Goal: Task Accomplishment & Management: Use online tool/utility

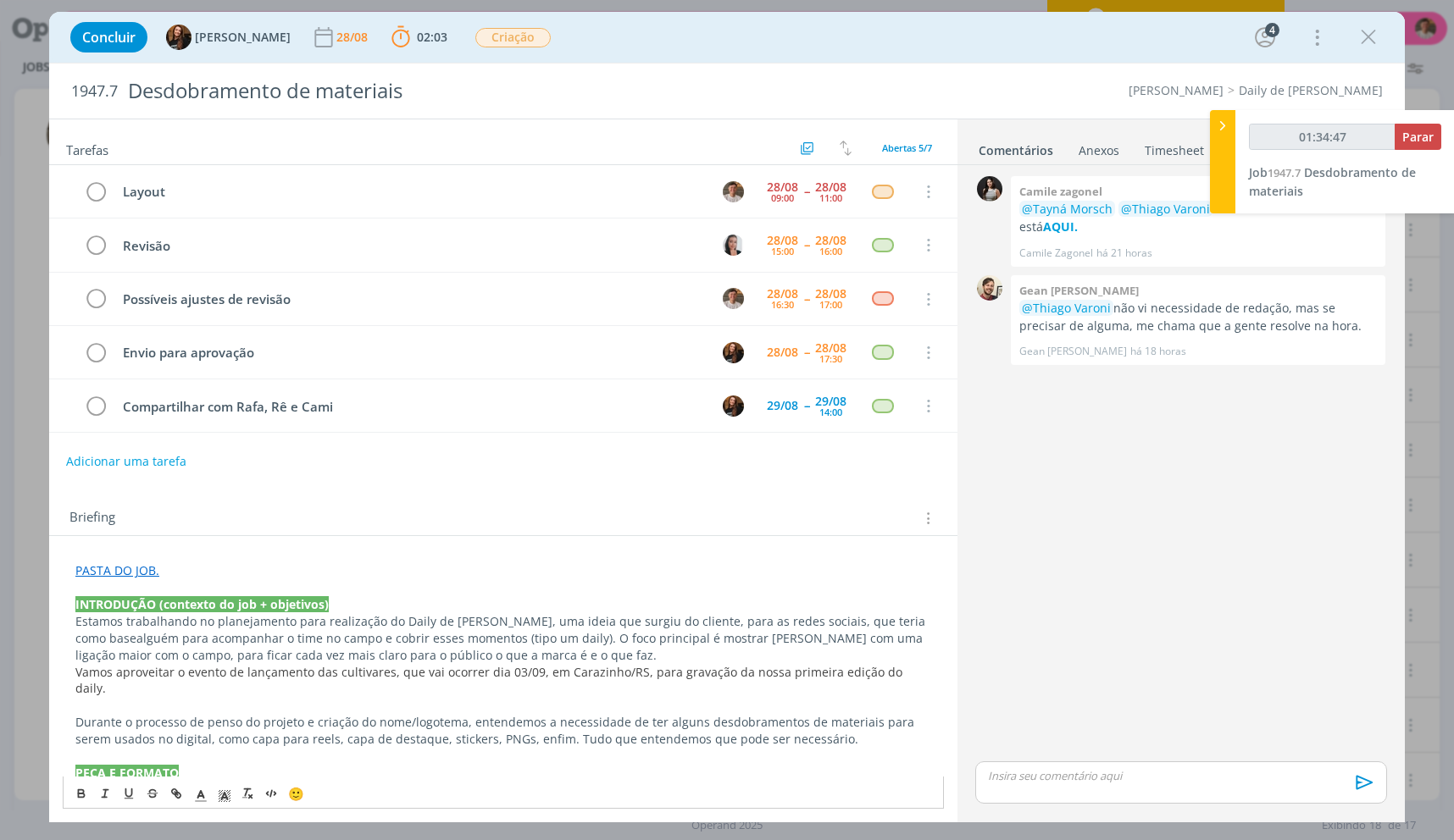
drag, startPoint x: 111, startPoint y: 568, endPoint x: 136, endPoint y: 586, distance: 30.8
click at [112, 568] on link "PASTA DO JOB." at bounding box center [118, 570] width 84 height 16
click at [141, 572] on link "PASTA DO JOB." at bounding box center [118, 570] width 84 height 16
click at [167, 609] on link "[URL][DOMAIN_NAME]" at bounding box center [186, 602] width 128 height 22
click at [1052, 796] on div "dialog" at bounding box center [1180, 782] width 411 height 42
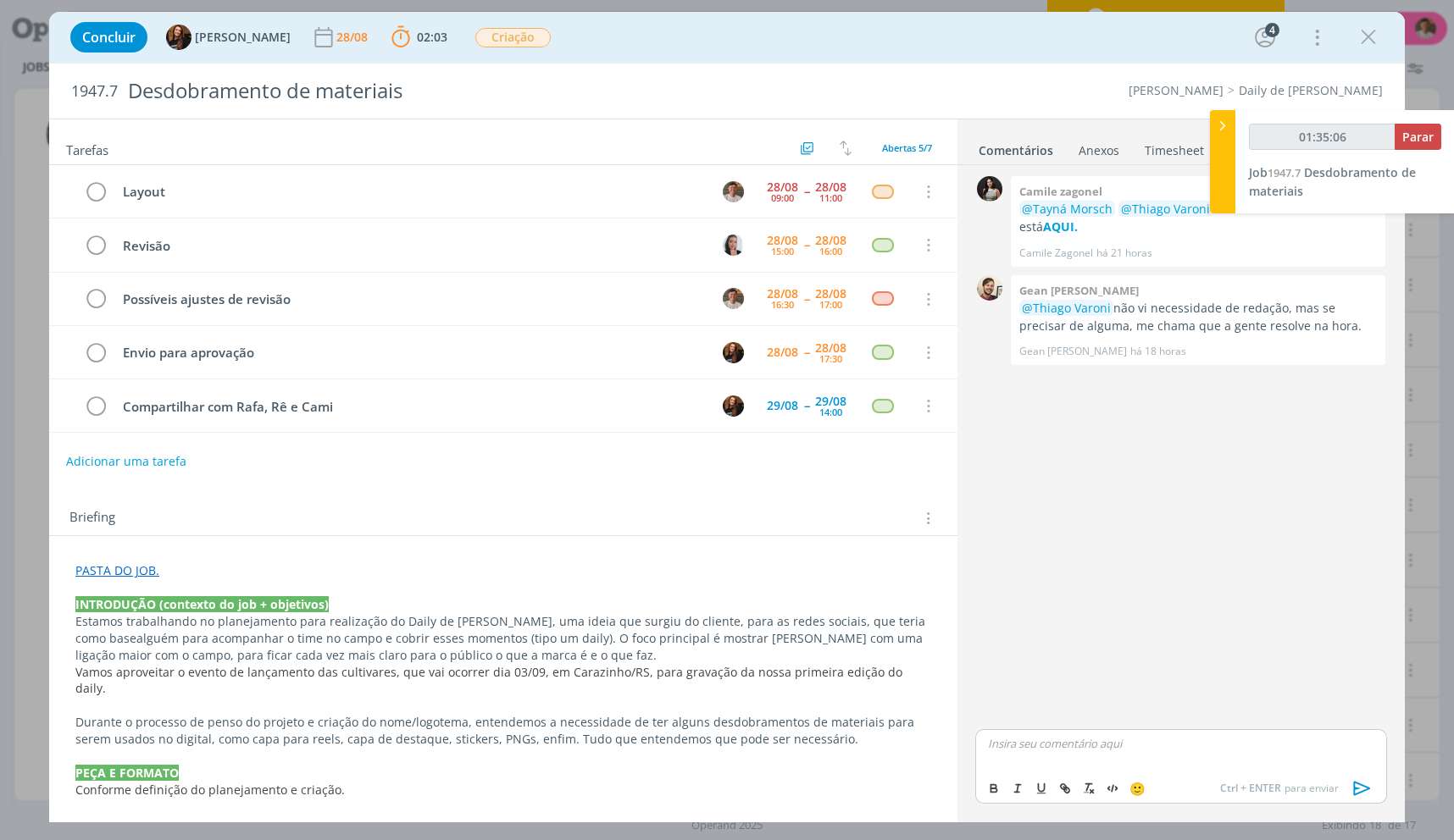
type input "01:35:07"
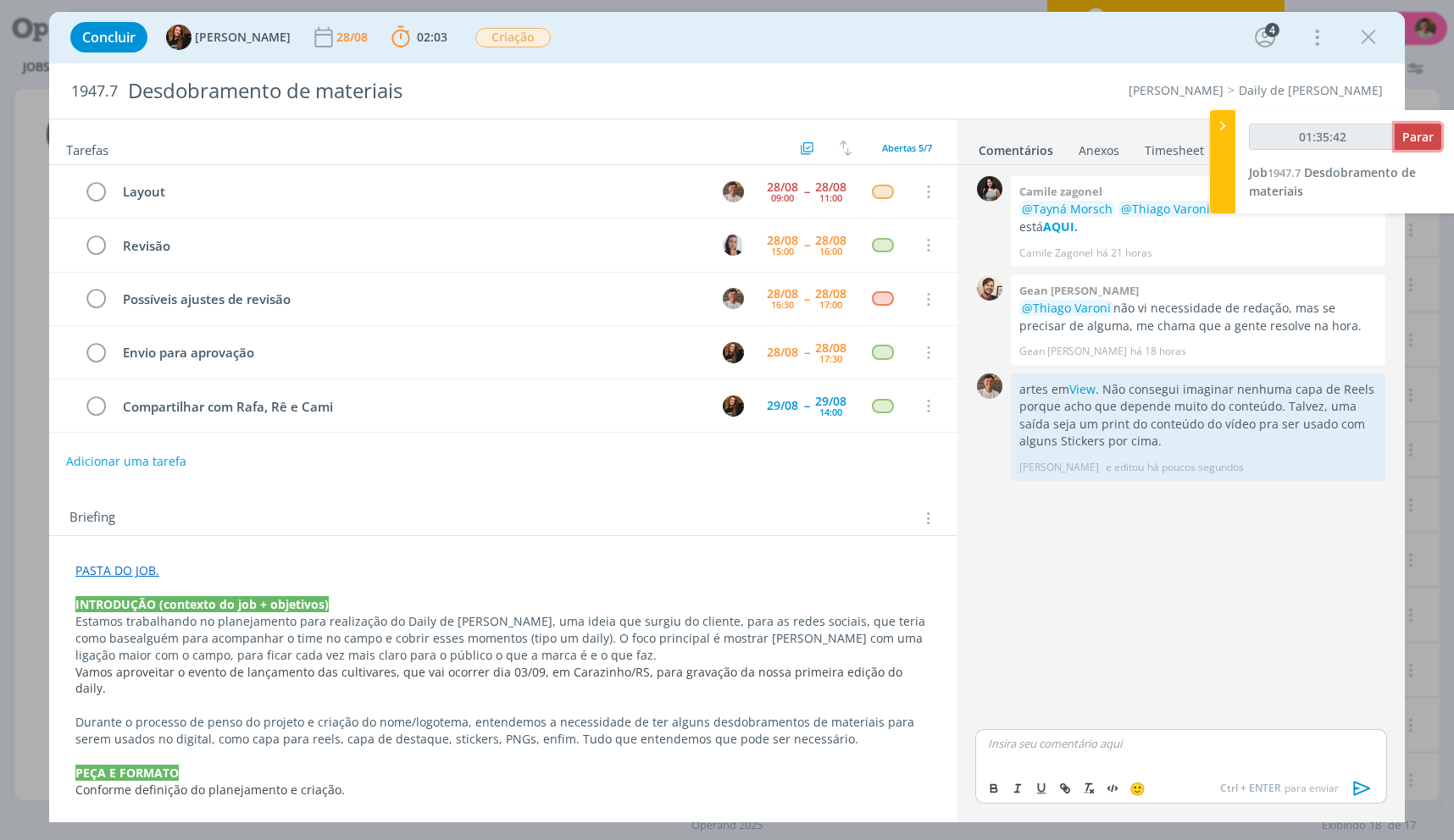
type input "01:35:43"
click at [1412, 139] on span "Parar" at bounding box center [1418, 137] width 32 height 16
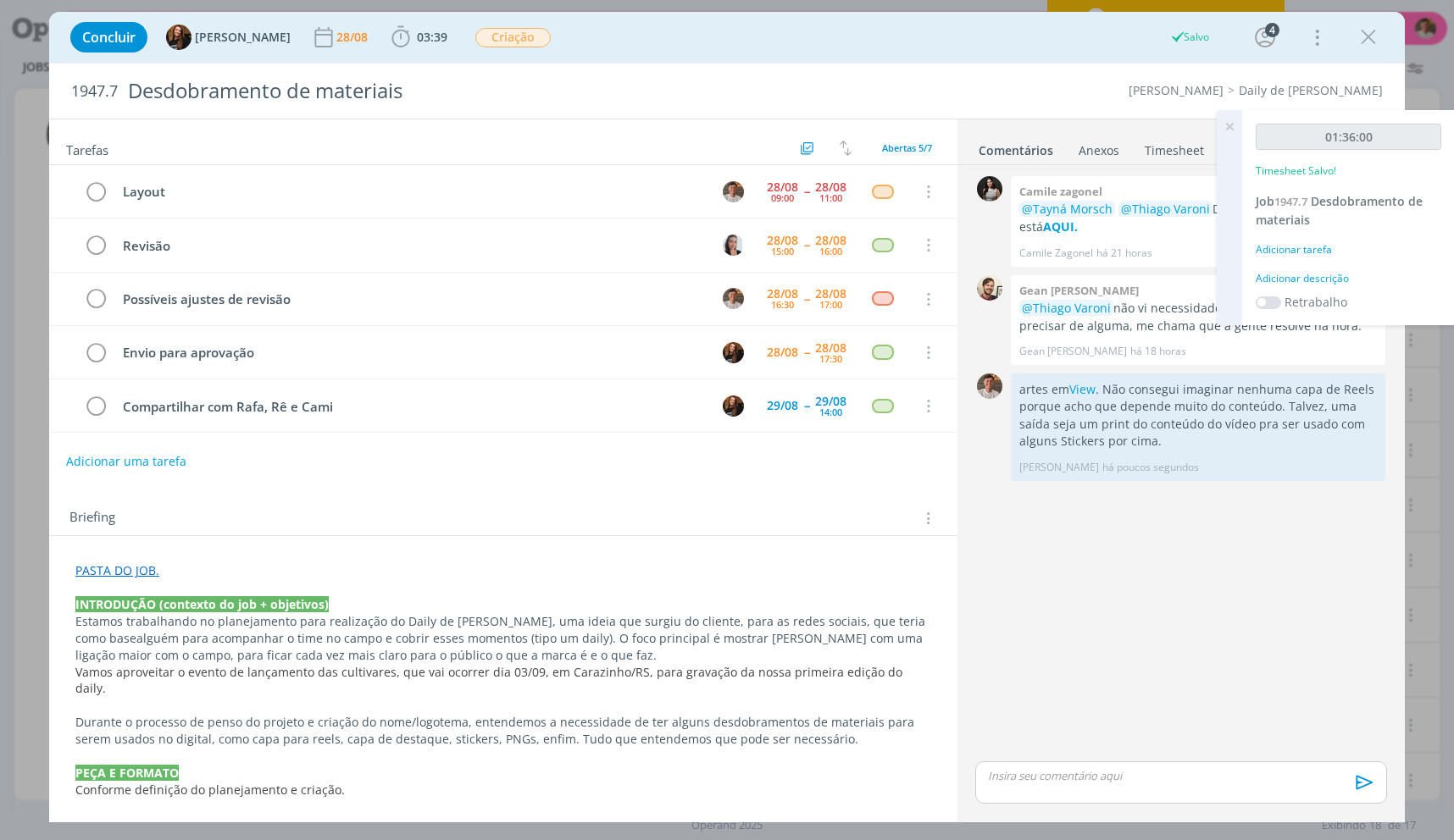
click at [1333, 279] on div "Adicionar descrição" at bounding box center [1349, 278] width 186 height 15
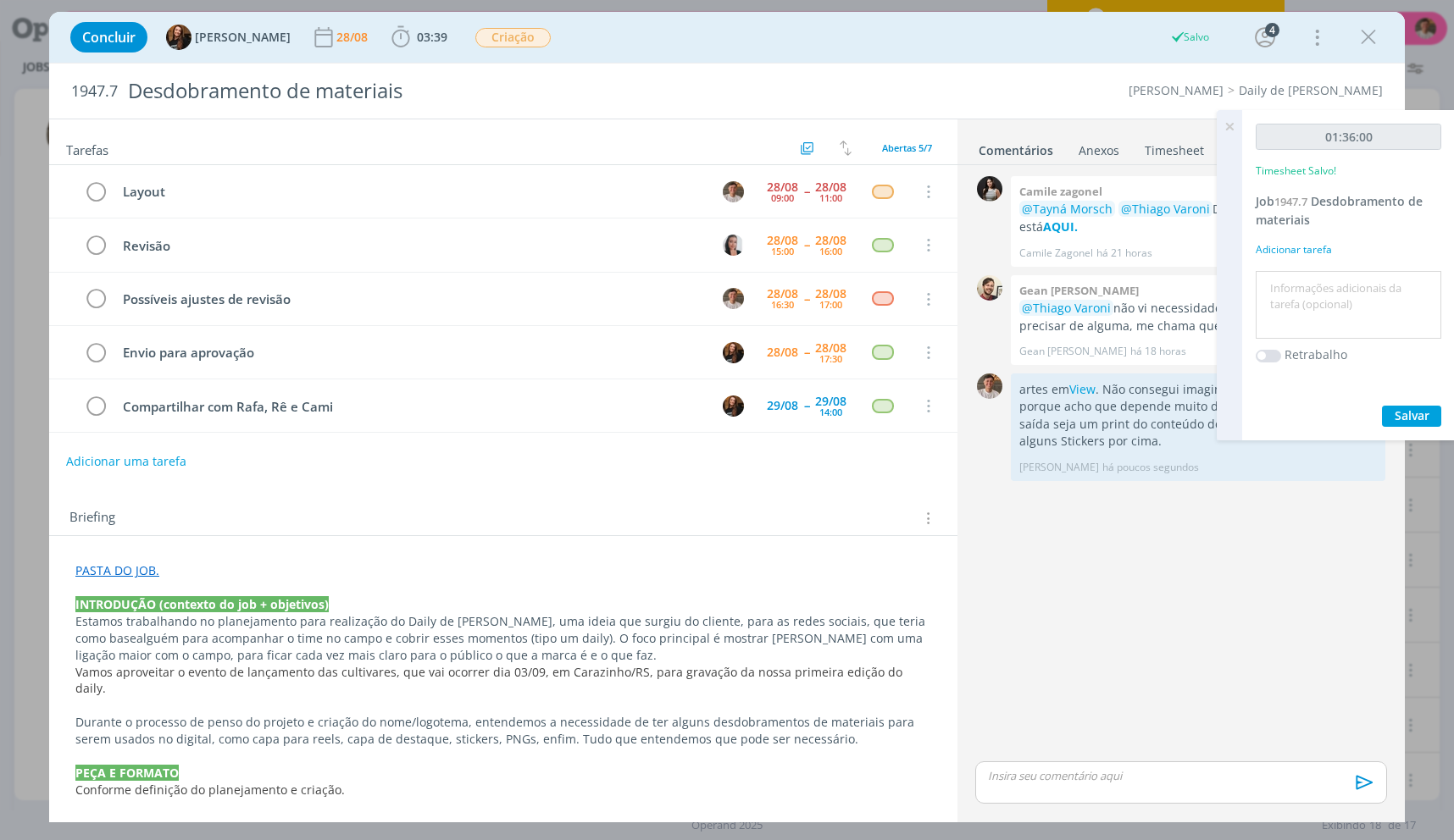
type textarea "A"
type textarea "Layout"
click at [1382, 406] on button "Salvar" at bounding box center [1412, 416] width 60 height 21
click at [109, 196] on tr "Layout [DATE] 09:00 -- [DATE] 11:00 Cancelar" at bounding box center [503, 191] width 909 height 53
click at [105, 195] on icon "dialog" at bounding box center [96, 192] width 24 height 25
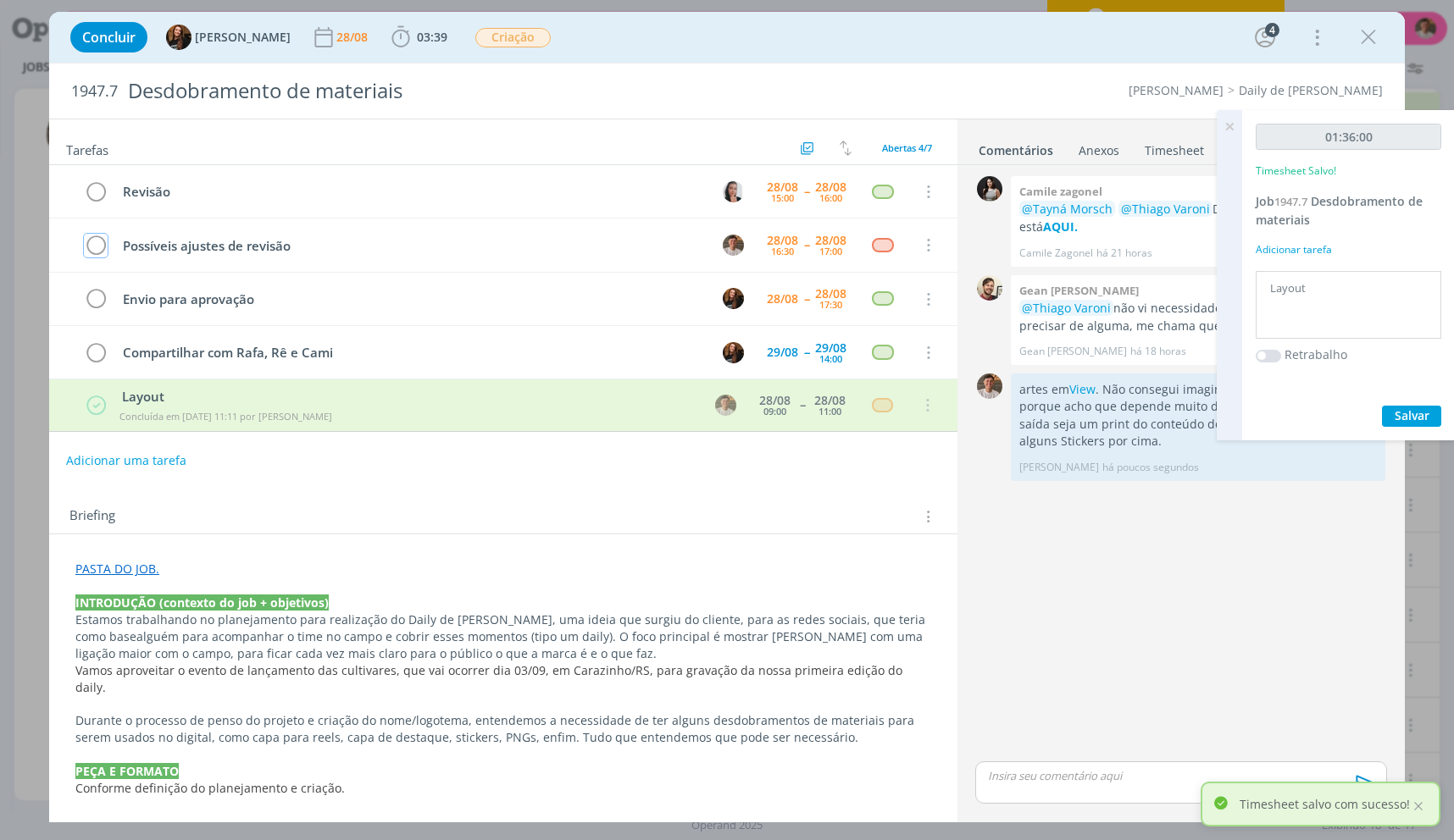
click at [1357, 30] on icon "dialog" at bounding box center [1368, 37] width 25 height 25
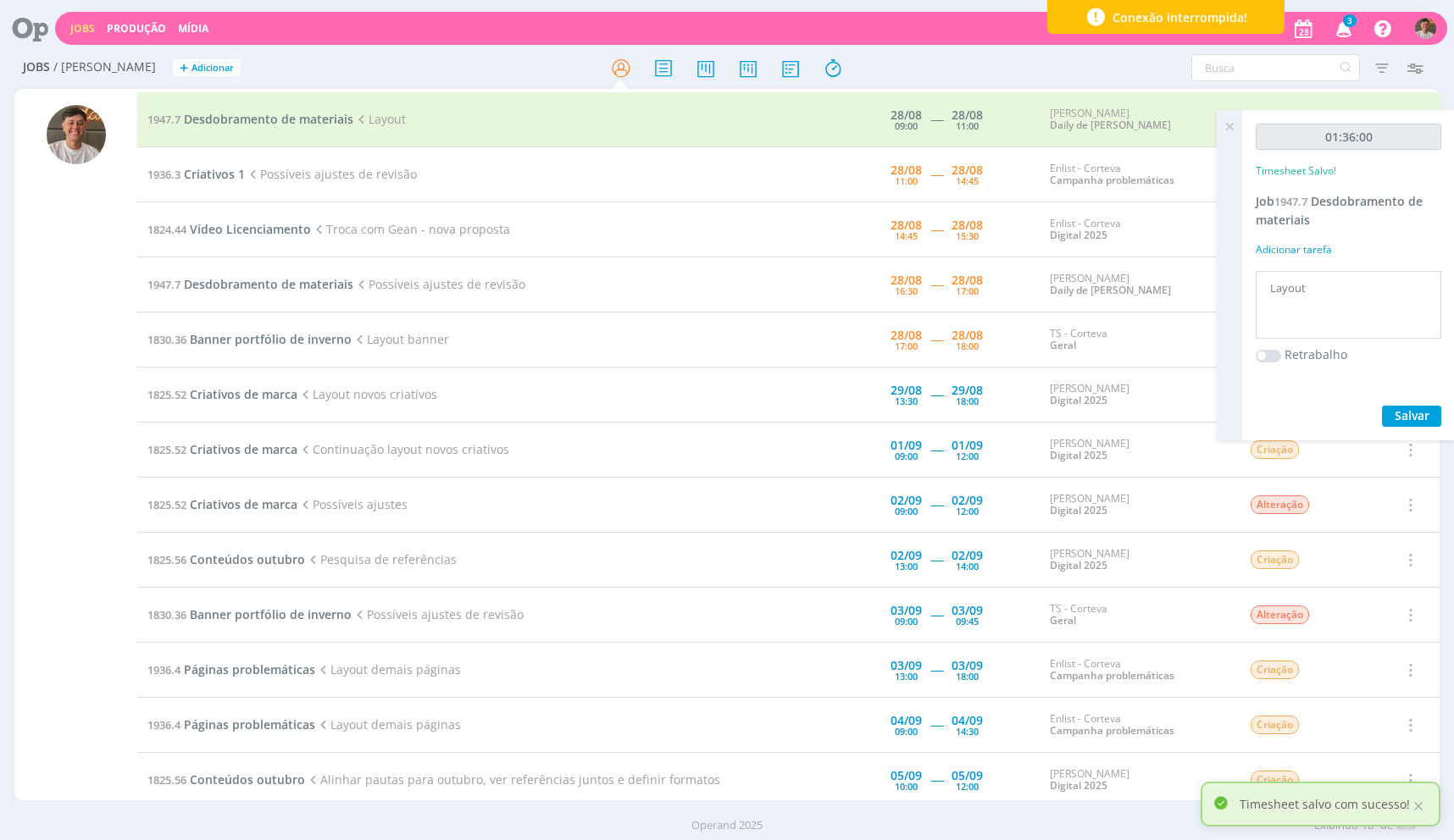
click at [1233, 127] on div at bounding box center [727, 420] width 1454 height 840
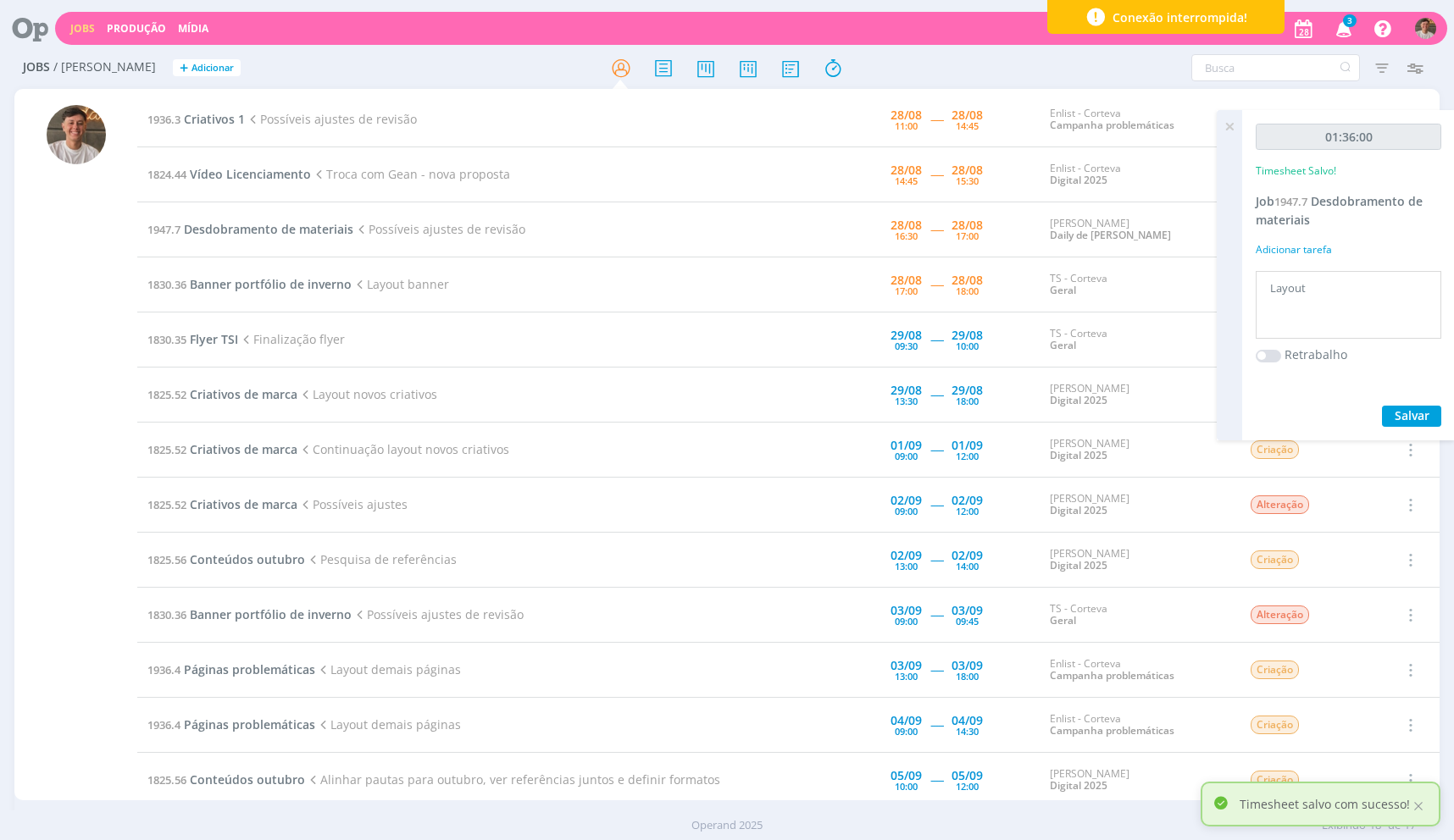
click at [1224, 137] on icon at bounding box center [1229, 127] width 31 height 33
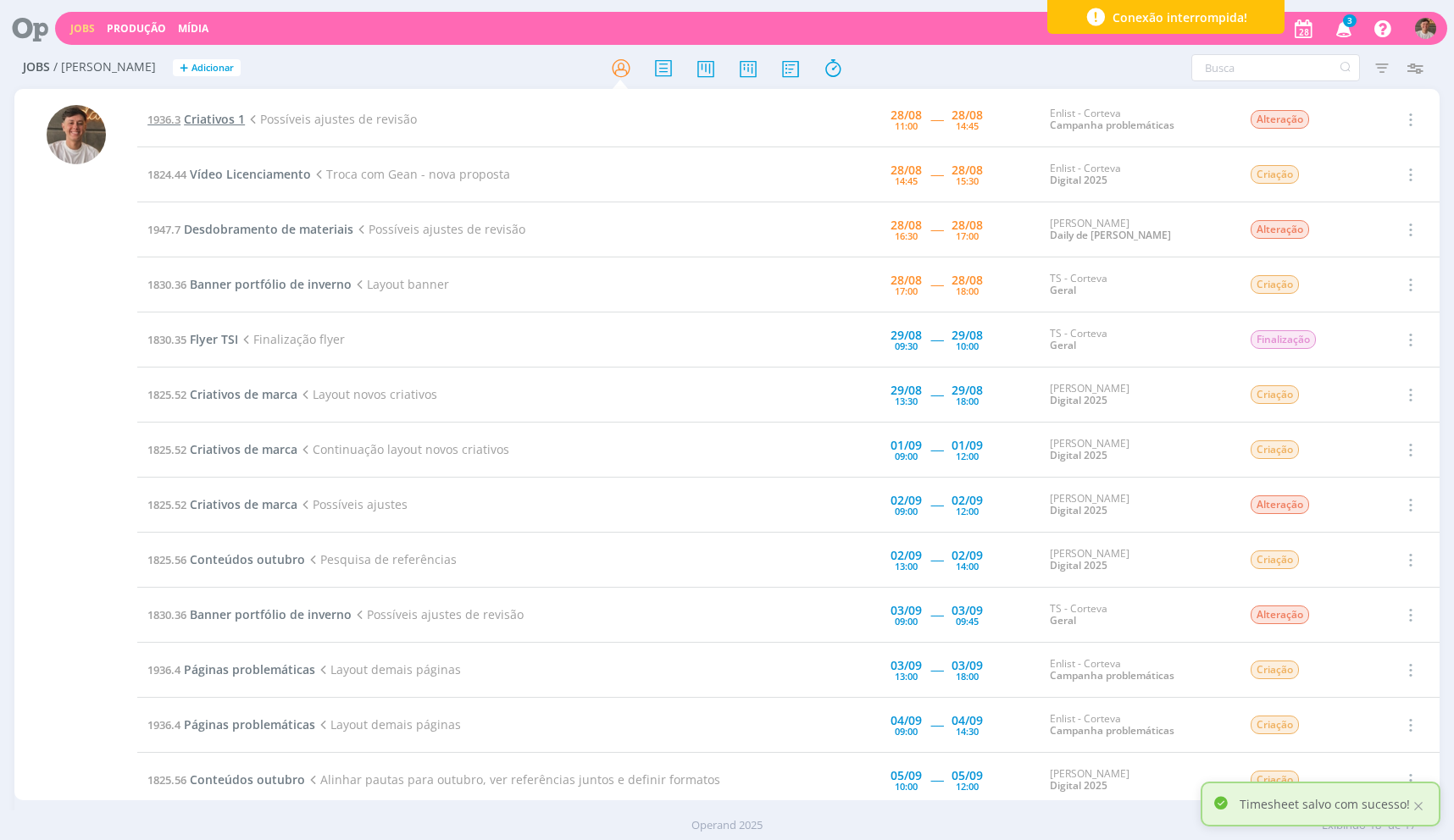
click at [207, 116] on span "Criativos 1" at bounding box center [215, 119] width 61 height 16
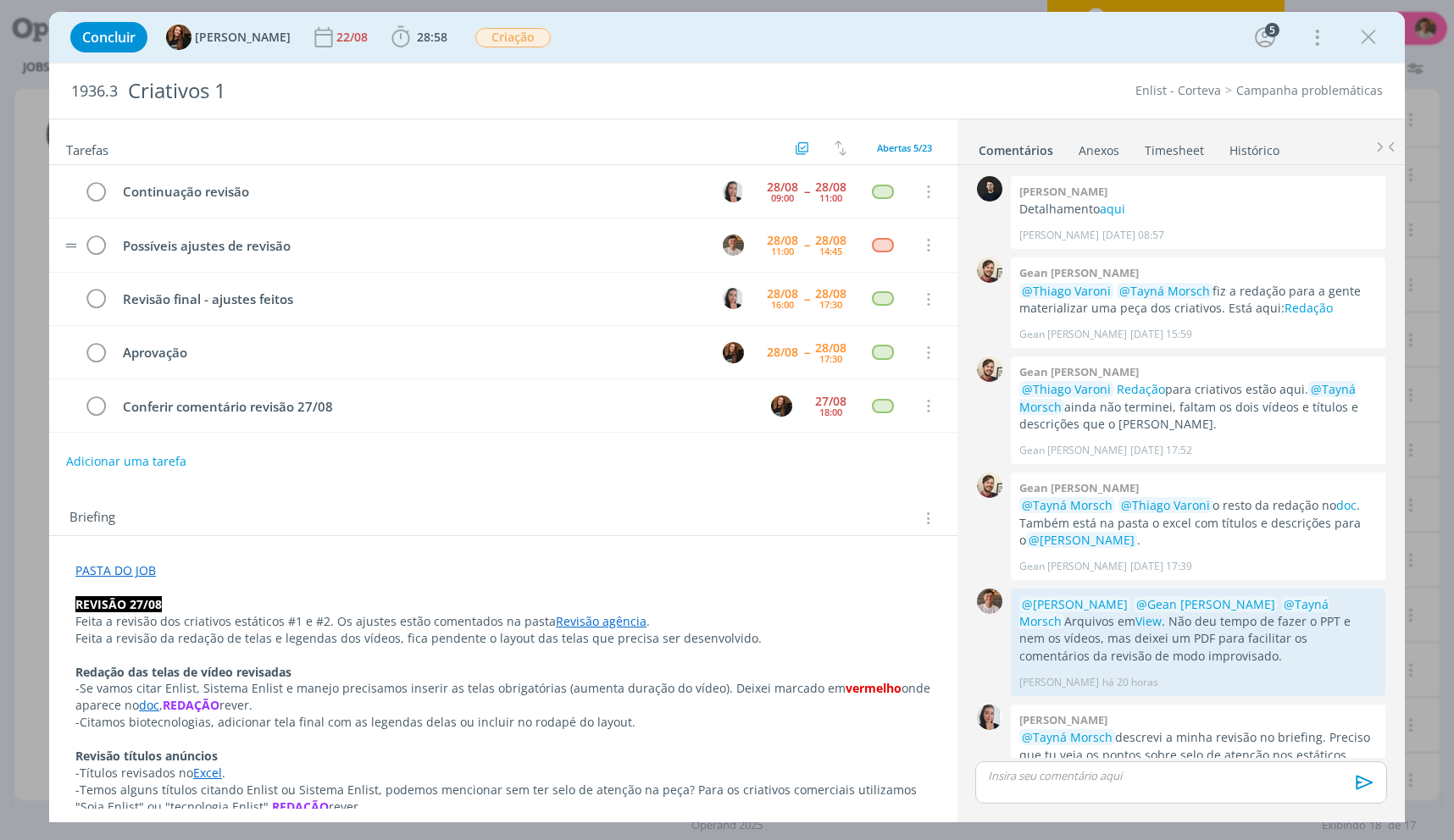
scroll to position [210, 0]
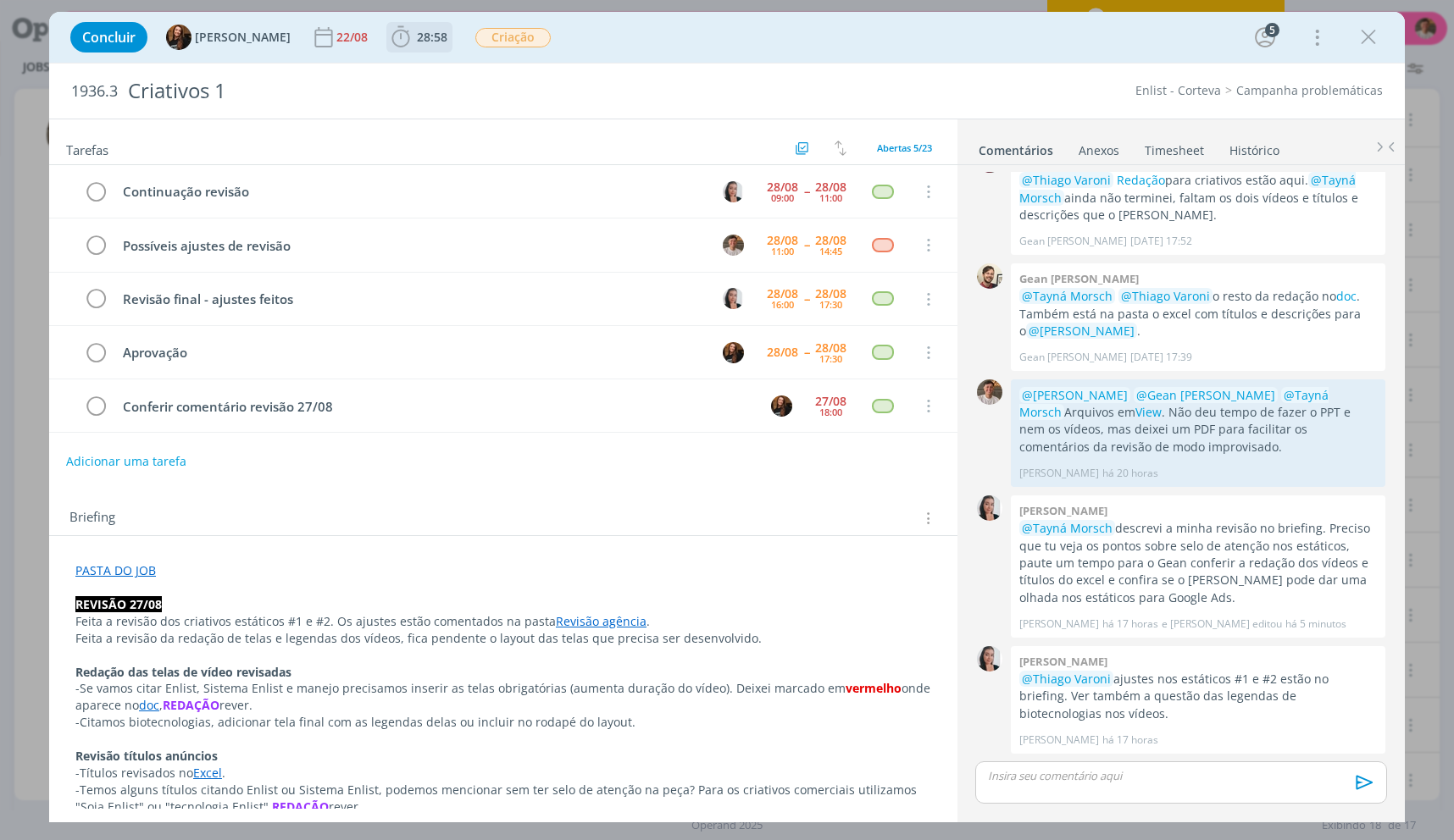
drag, startPoint x: 427, startPoint y: 45, endPoint x: 426, endPoint y: 61, distance: 16.0
click at [426, 45] on span "28:58" at bounding box center [418, 37] width 62 height 25
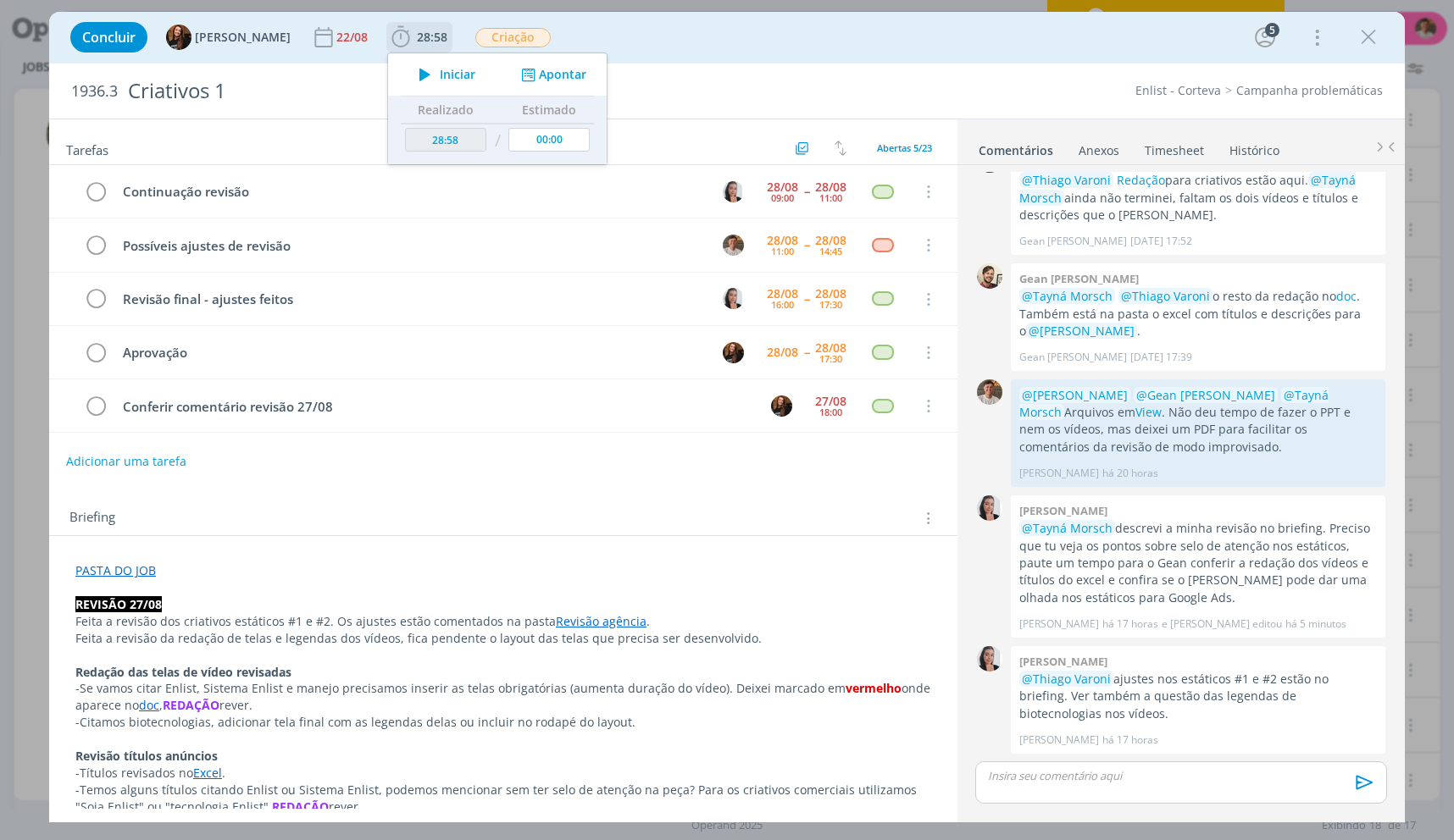
click at [426, 61] on div "Iniciar Apontar" at bounding box center [496, 75] width 218 height 42
click at [439, 68] on span "Iniciar" at bounding box center [457, 75] width 36 height 12
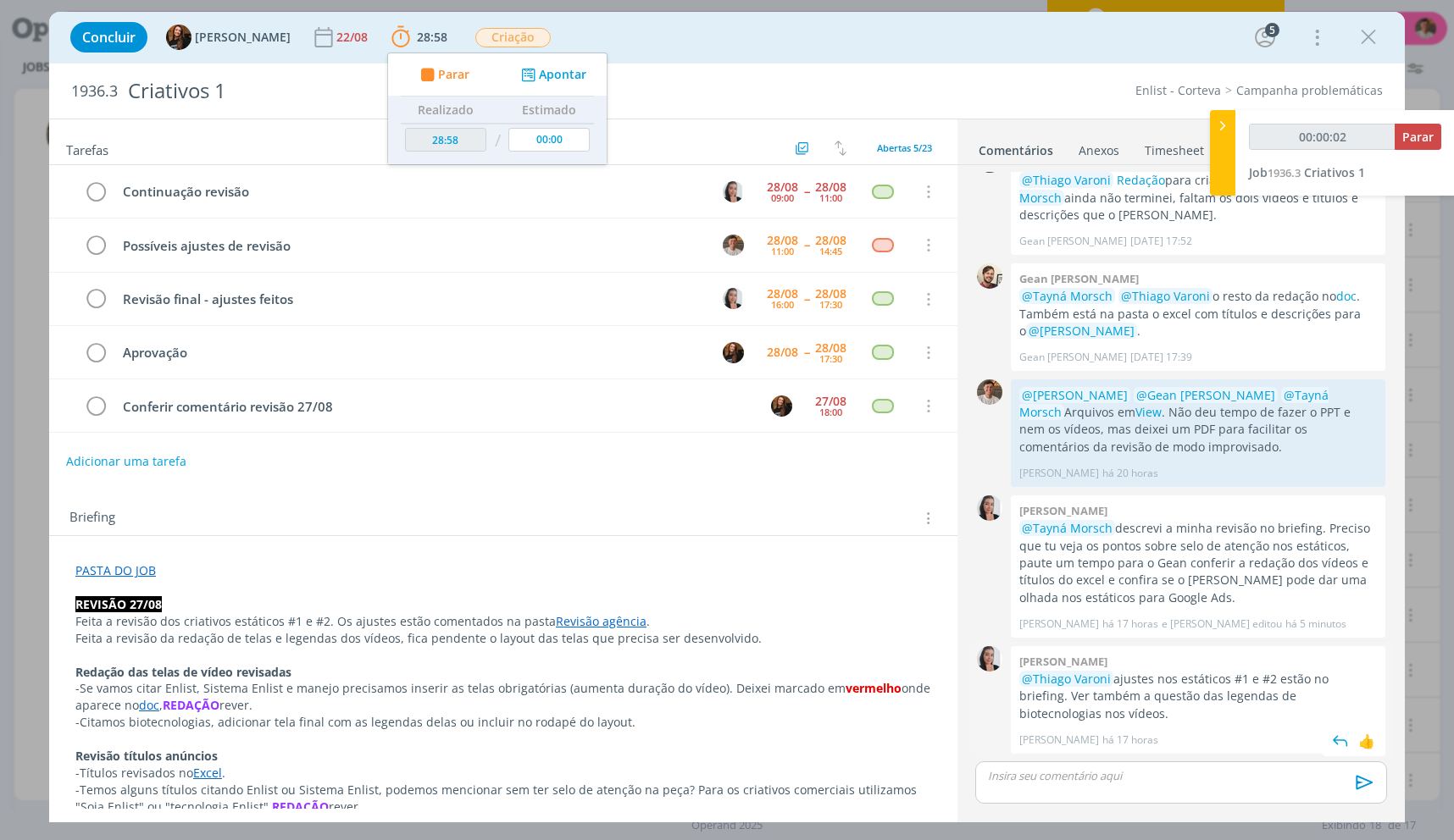
click at [1265, 681] on p "@Thiago Varoni ajustes nos estáticos #1 e #2 estão no briefing. Ver também a qu…" at bounding box center [1198, 696] width 358 height 52
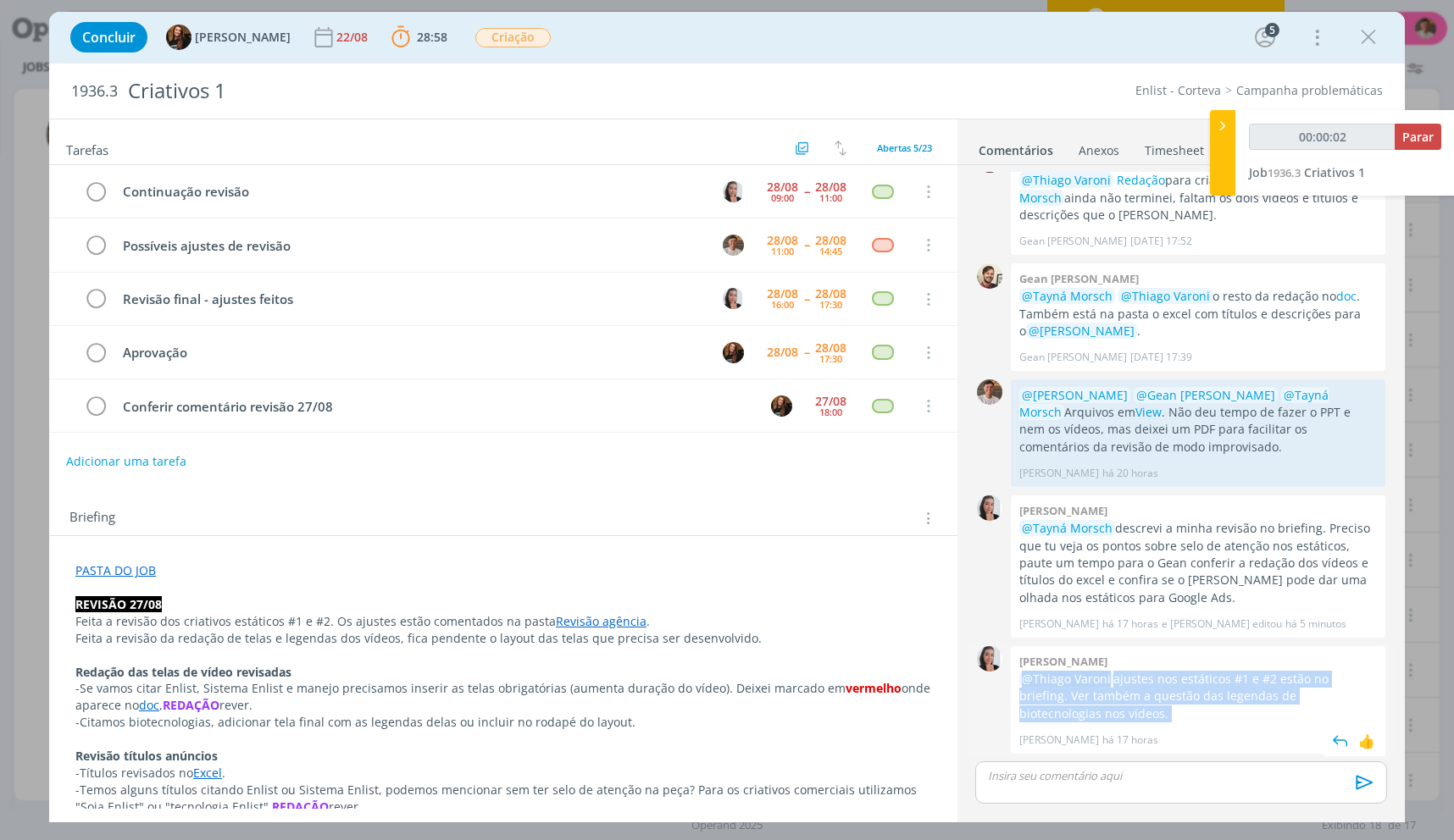
click at [1265, 681] on p "@Thiago Varoni ajustes nos estáticos #1 e #2 estão no briefing. Ver também a qu…" at bounding box center [1198, 696] width 358 height 52
click at [1187, 687] on p "@Thiago Varoni ajustes nos estáticos #1 e #2 estão no briefing. Ver também a qu…" at bounding box center [1198, 696] width 358 height 52
click at [1209, 696] on p "@Thiago Varoni ajustes nos estáticos #1 e #2 estão no briefing. Ver também a qu…" at bounding box center [1198, 696] width 358 height 52
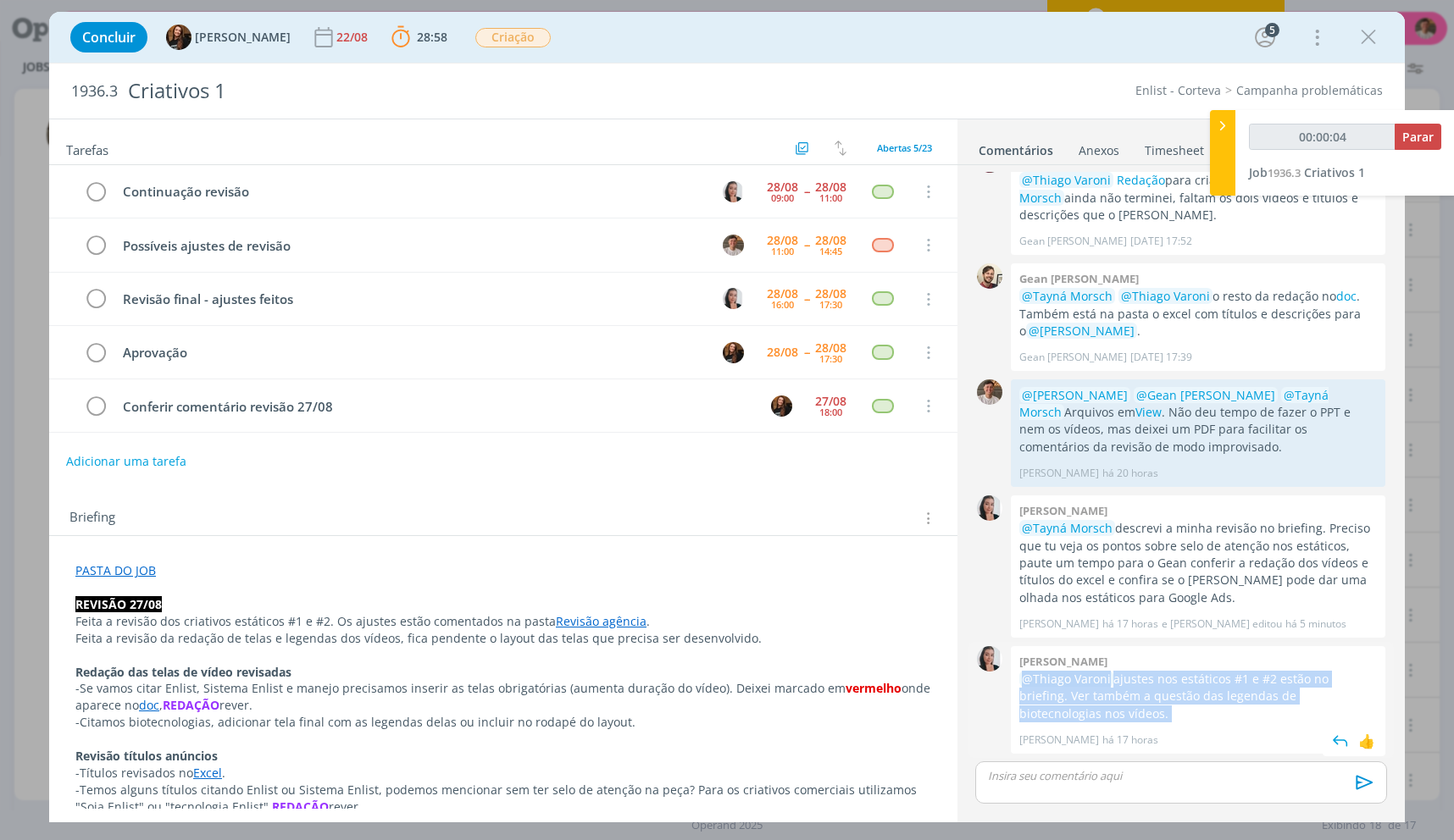
click at [1209, 696] on p "@Thiago Varoni ajustes nos estáticos #1 e #2 estão no briefing. Ver também a qu…" at bounding box center [1198, 696] width 358 height 52
click at [1234, 693] on p "@Thiago Varoni ajustes nos estáticos #1 e #2 estão no briefing. Ver também a qu…" at bounding box center [1198, 696] width 358 height 52
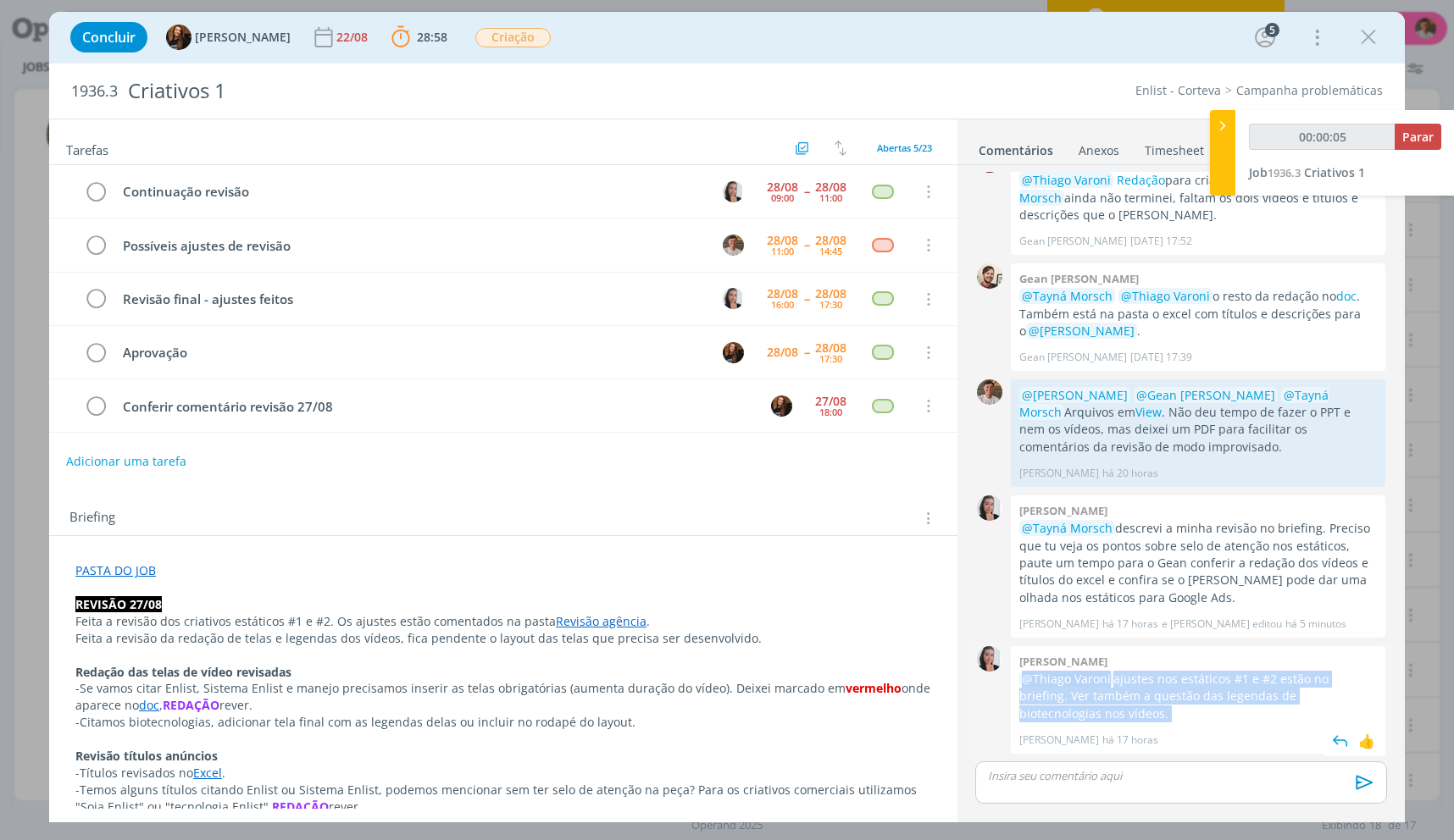
click at [1234, 693] on p "@Thiago Varoni ajustes nos estáticos #1 e #2 estão no briefing. Ver também a qu…" at bounding box center [1198, 696] width 358 height 52
click at [1239, 682] on p "@Thiago Varoni ajustes nos estáticos #1 e #2 estão no briefing. Ver também a qu…" at bounding box center [1198, 696] width 358 height 52
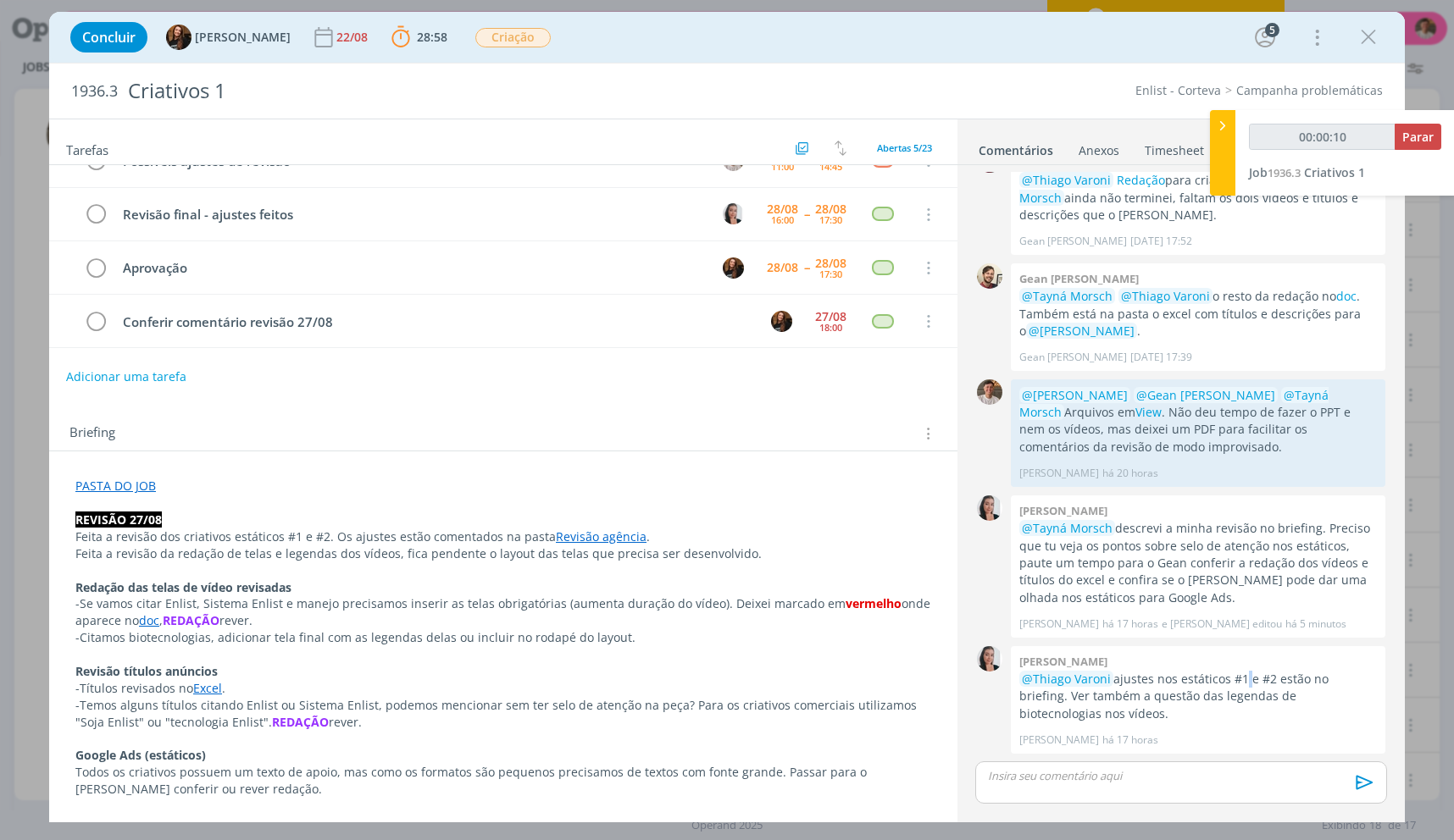
scroll to position [169, 0]
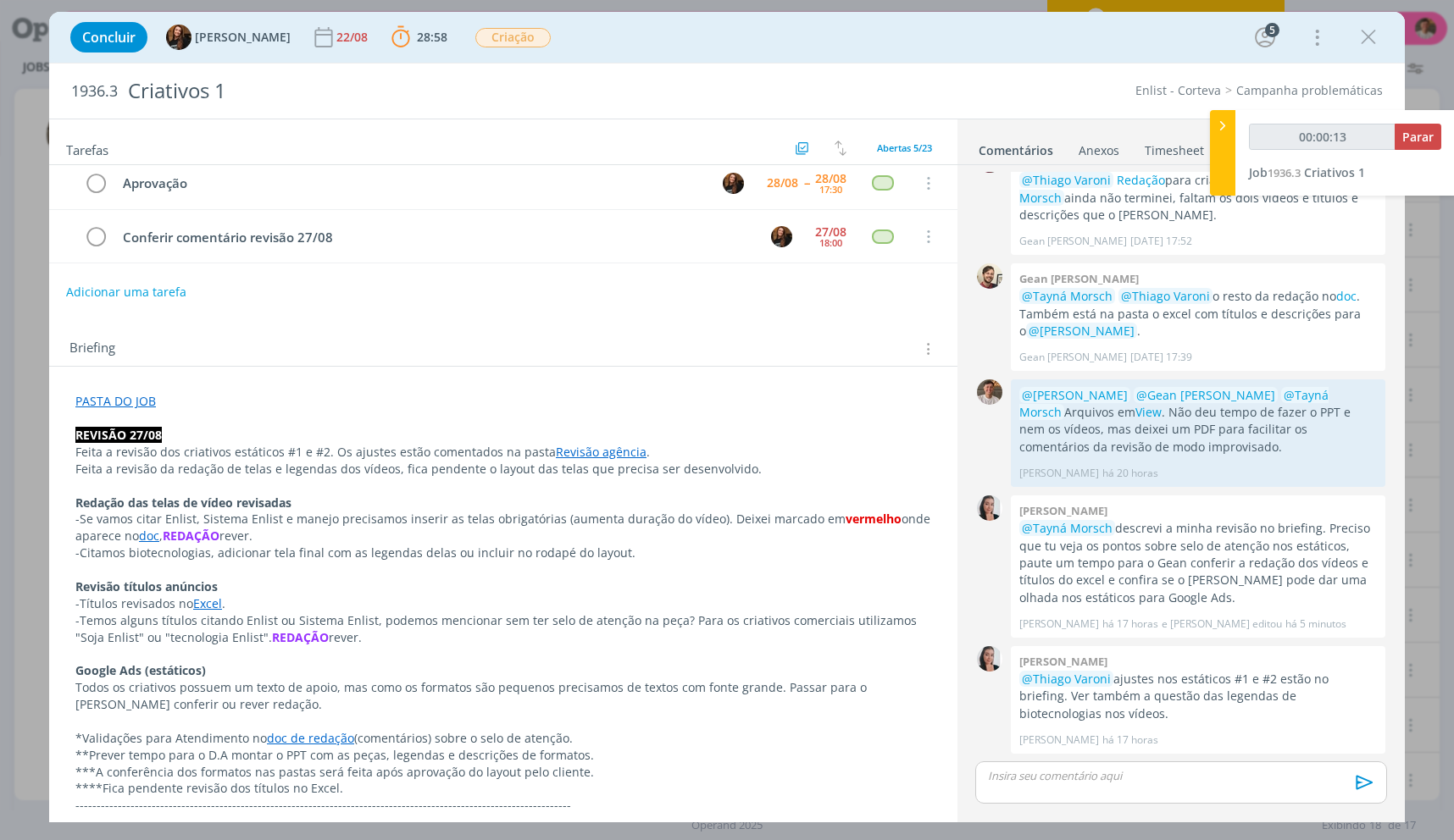
click at [292, 545] on p "-Citamos biotecnologias, adicionar tela final com as legendas delas ou incluir …" at bounding box center [503, 552] width 856 height 17
click at [292, 545] on p "-Citamos biotecnologias, adicionar tela final com as legendas delas ou incluir …" at bounding box center [503, 553] width 854 height 17
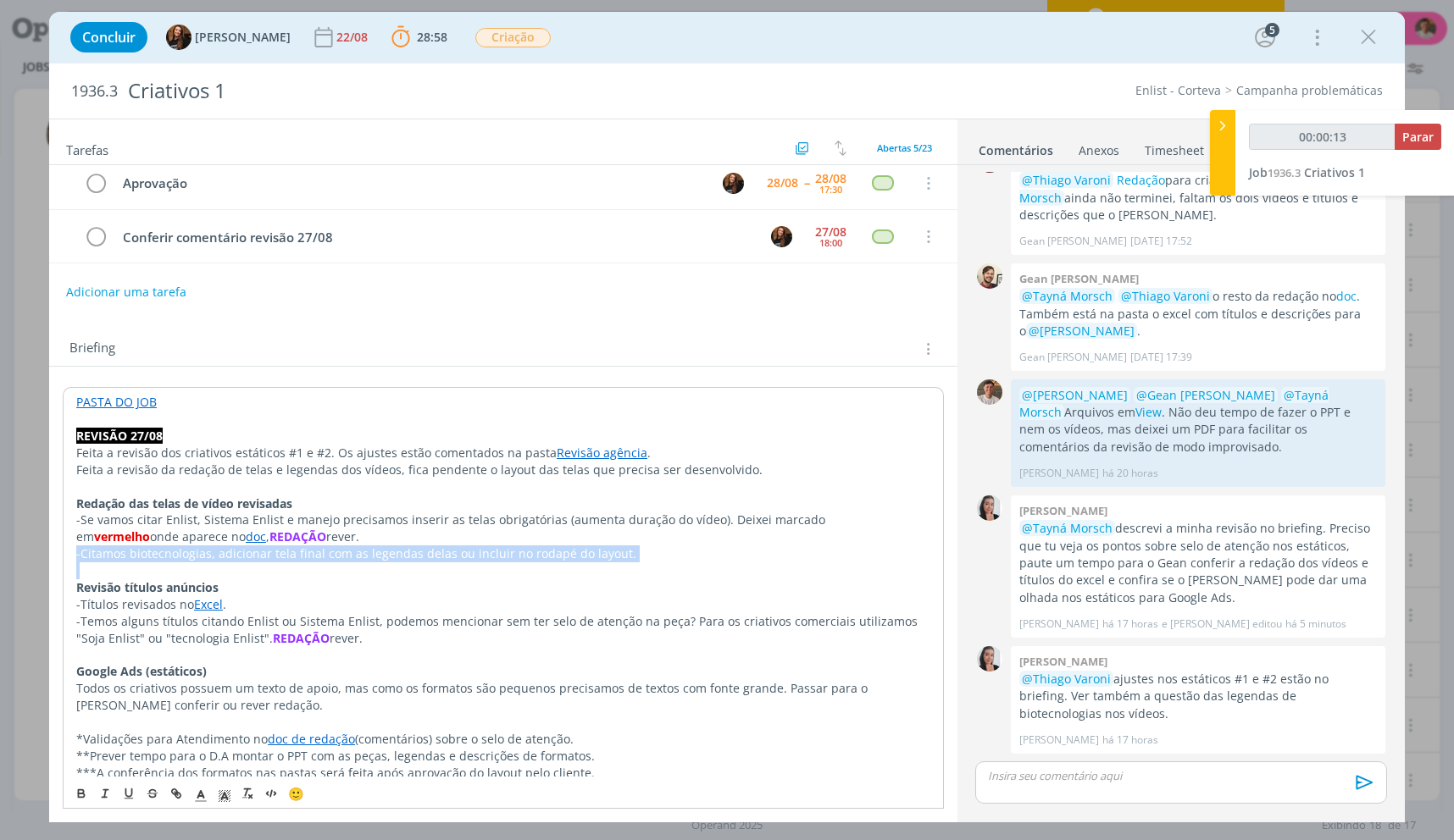
click at [292, 545] on p "-Citamos biotecnologias, adicionar tela final com as legendas delas ou incluir …" at bounding box center [503, 553] width 854 height 17
click at [394, 532] on p "-Se vamos citar Enlist, Sistema Enlist e manejo precisamos inserir as telas obr…" at bounding box center [503, 528] width 854 height 34
click at [392, 544] on p "-Se vamos citar Enlist, Sistema Enlist e manejo precisamos inserir as telas obr…" at bounding box center [503, 528] width 854 height 34
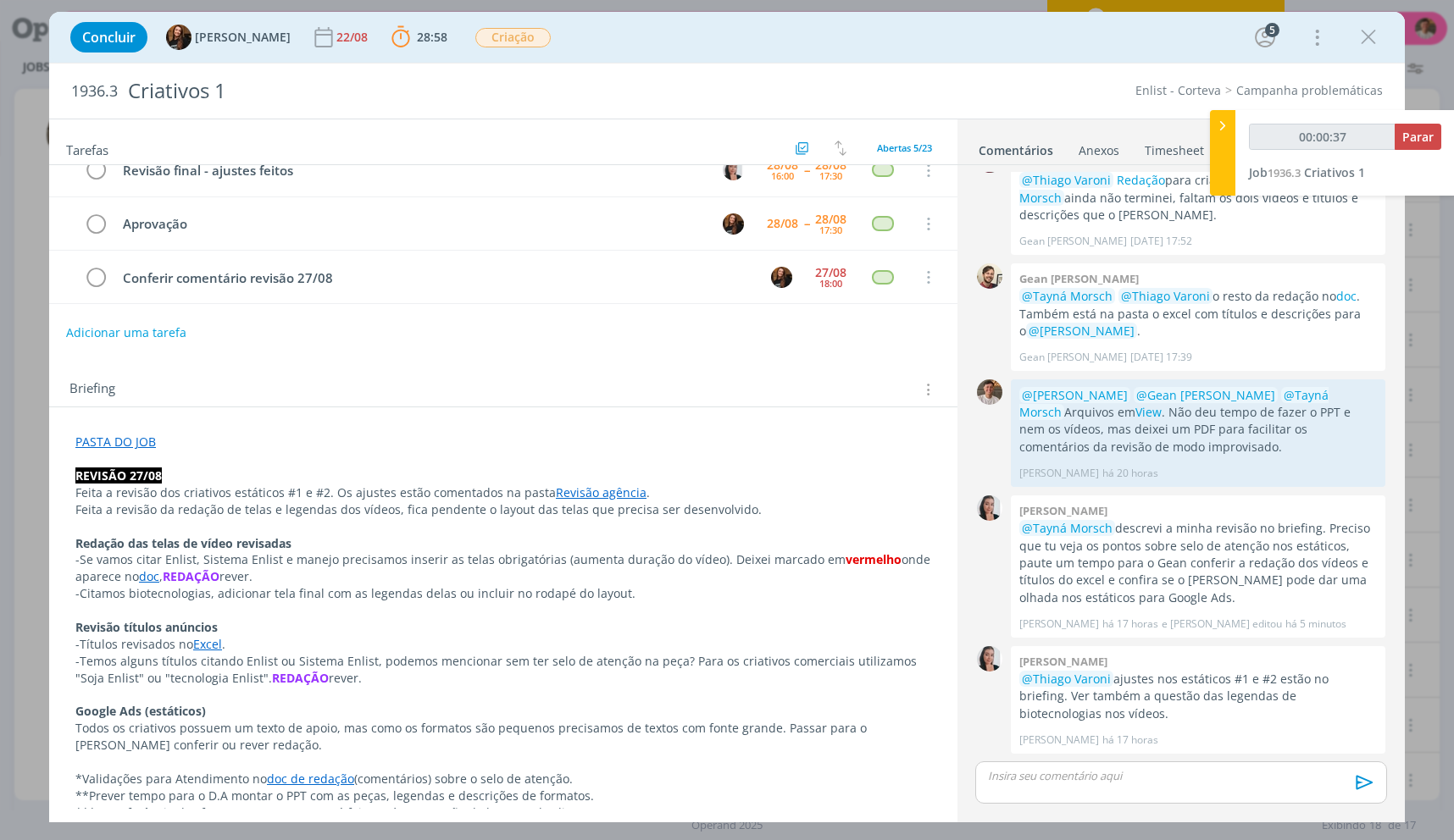
scroll to position [0, 0]
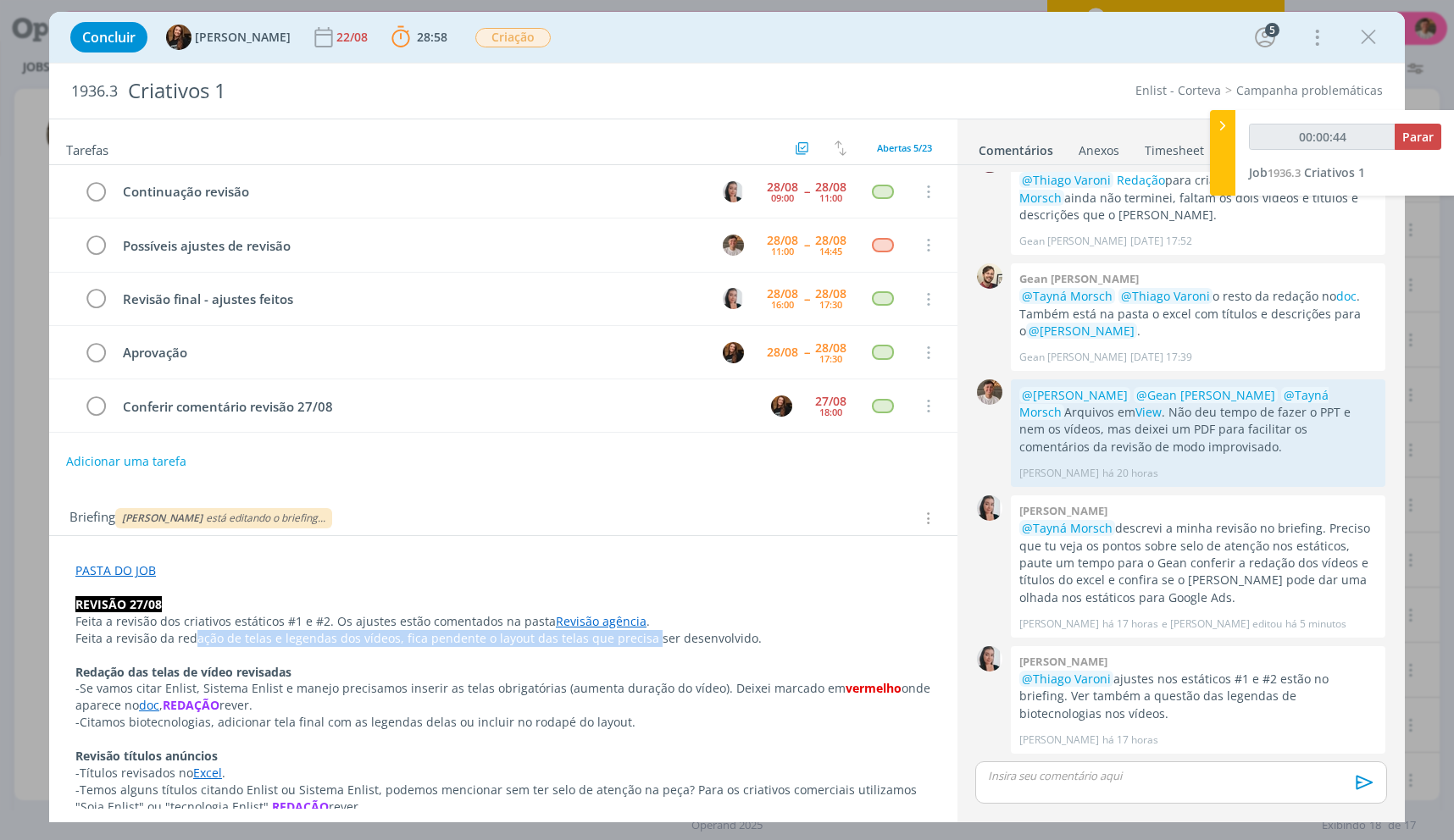
drag, startPoint x: 196, startPoint y: 631, endPoint x: 642, endPoint y: 630, distance: 446.0
click at [642, 630] on p "Feita a revisão da redação de telas e legendas dos vídeos, fica pendente o layo…" at bounding box center [503, 638] width 856 height 17
click at [510, 586] on p "dialog" at bounding box center [503, 587] width 856 height 17
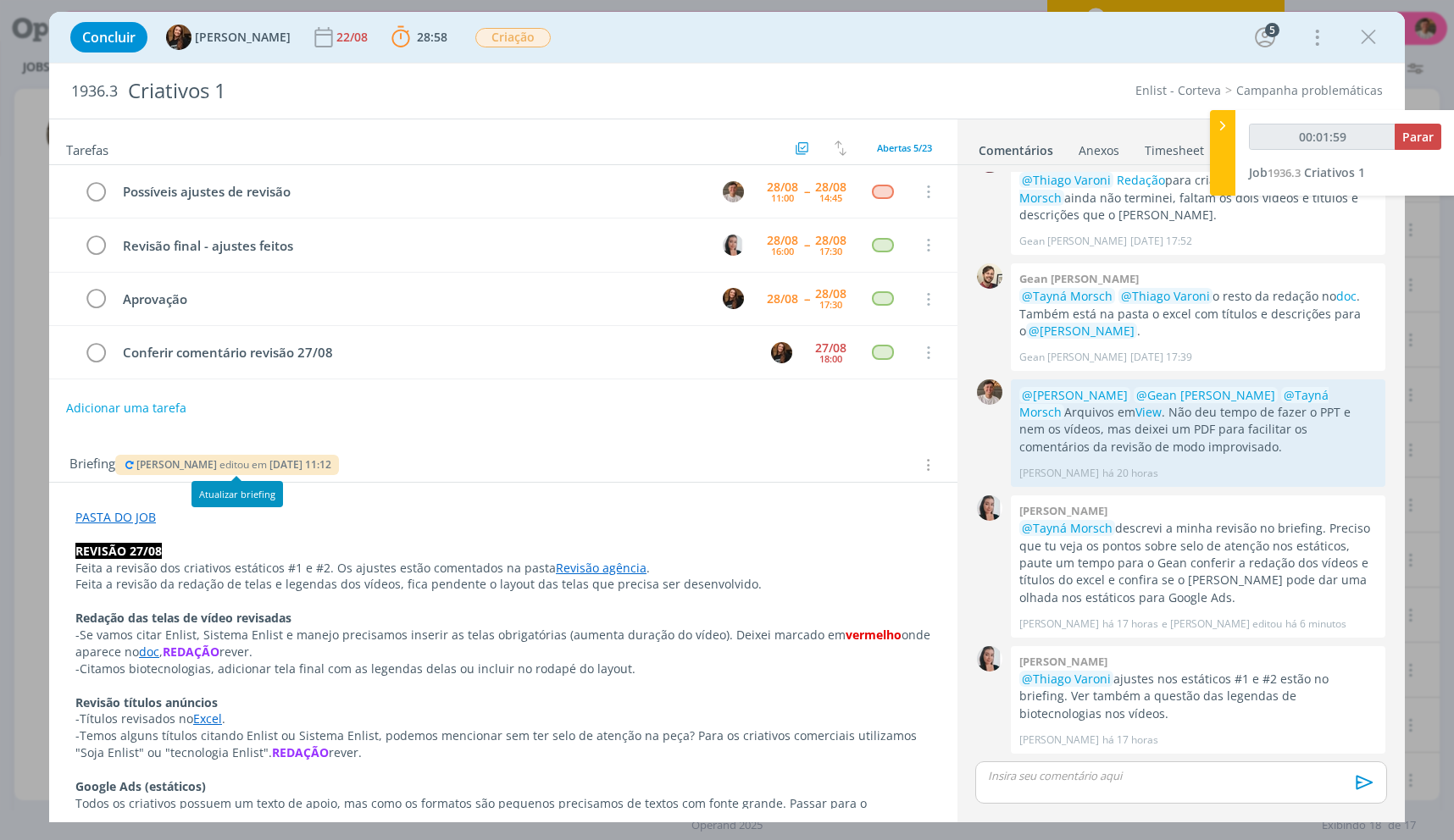
click at [133, 469] on icon "dialog" at bounding box center [129, 466] width 13 height 11
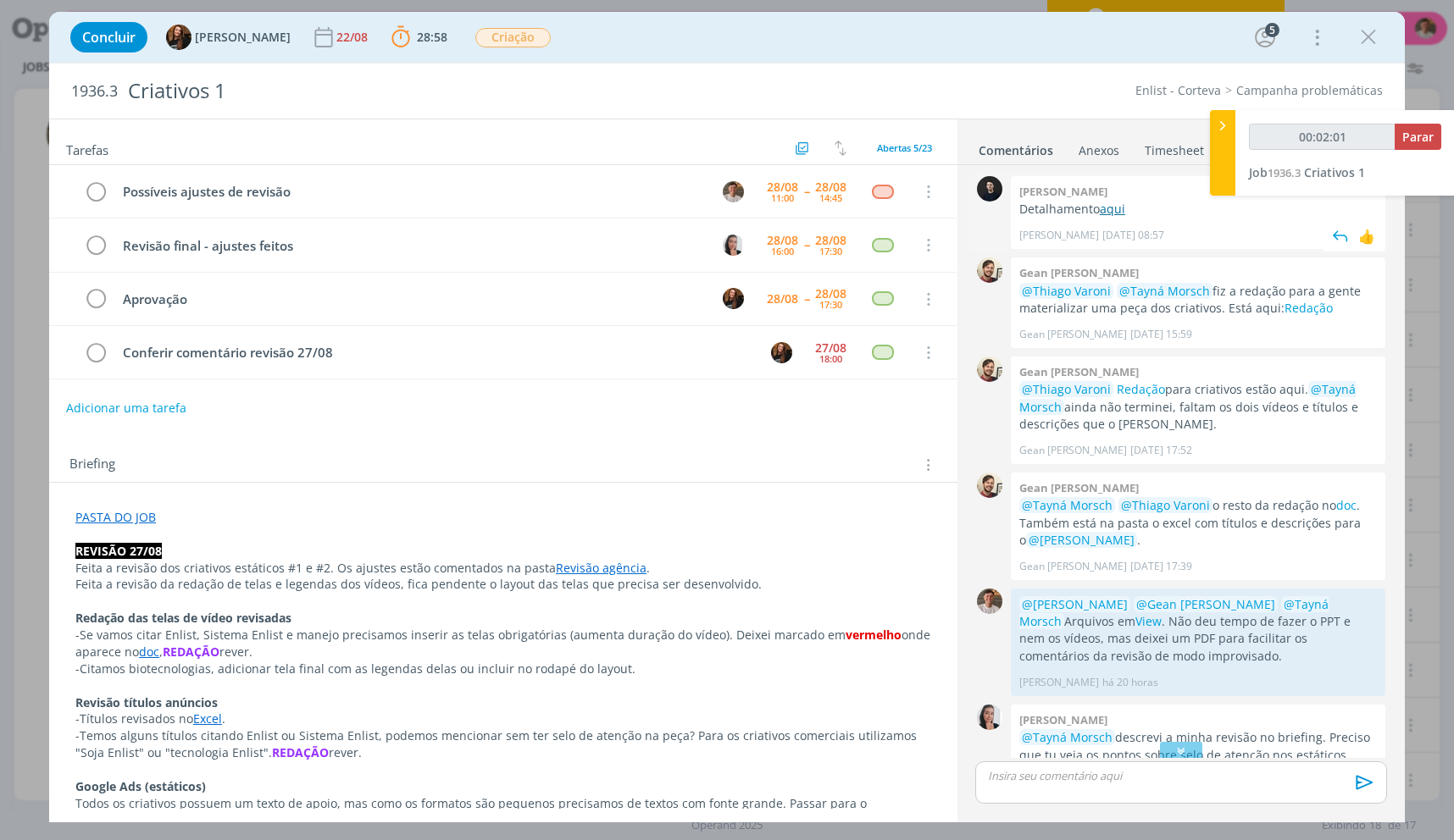
click at [1100, 203] on p "Detalhamento aqui" at bounding box center [1198, 209] width 358 height 17
click at [1103, 203] on link "aqui" at bounding box center [1112, 209] width 25 height 16
click at [136, 519] on link "PASTA DO JOB" at bounding box center [116, 517] width 81 height 16
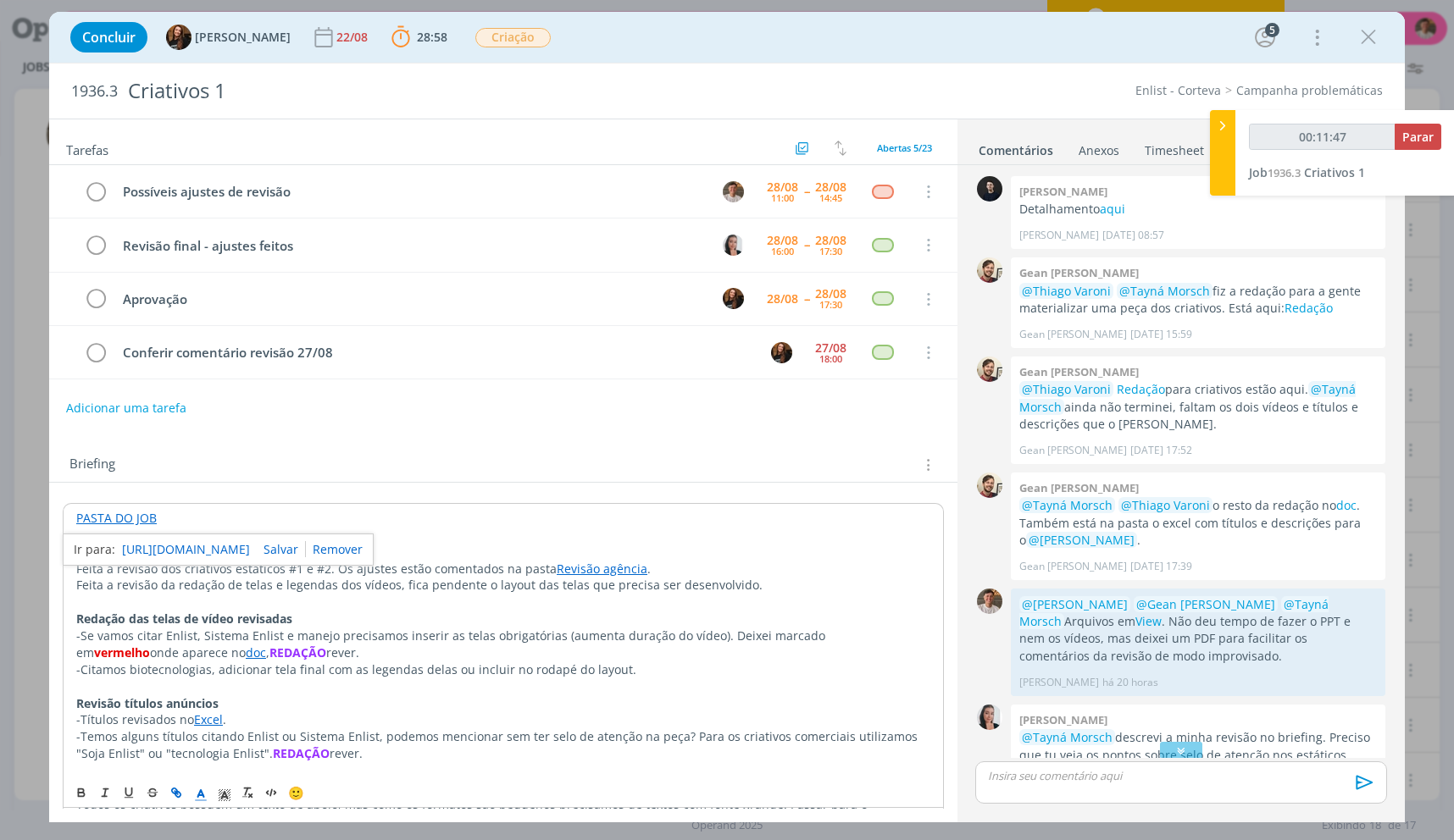
click at [168, 542] on link "[URL][DOMAIN_NAME]" at bounding box center [186, 549] width 128 height 22
click at [1184, 758] on div "dialog" at bounding box center [1180, 749] width 42 height 17
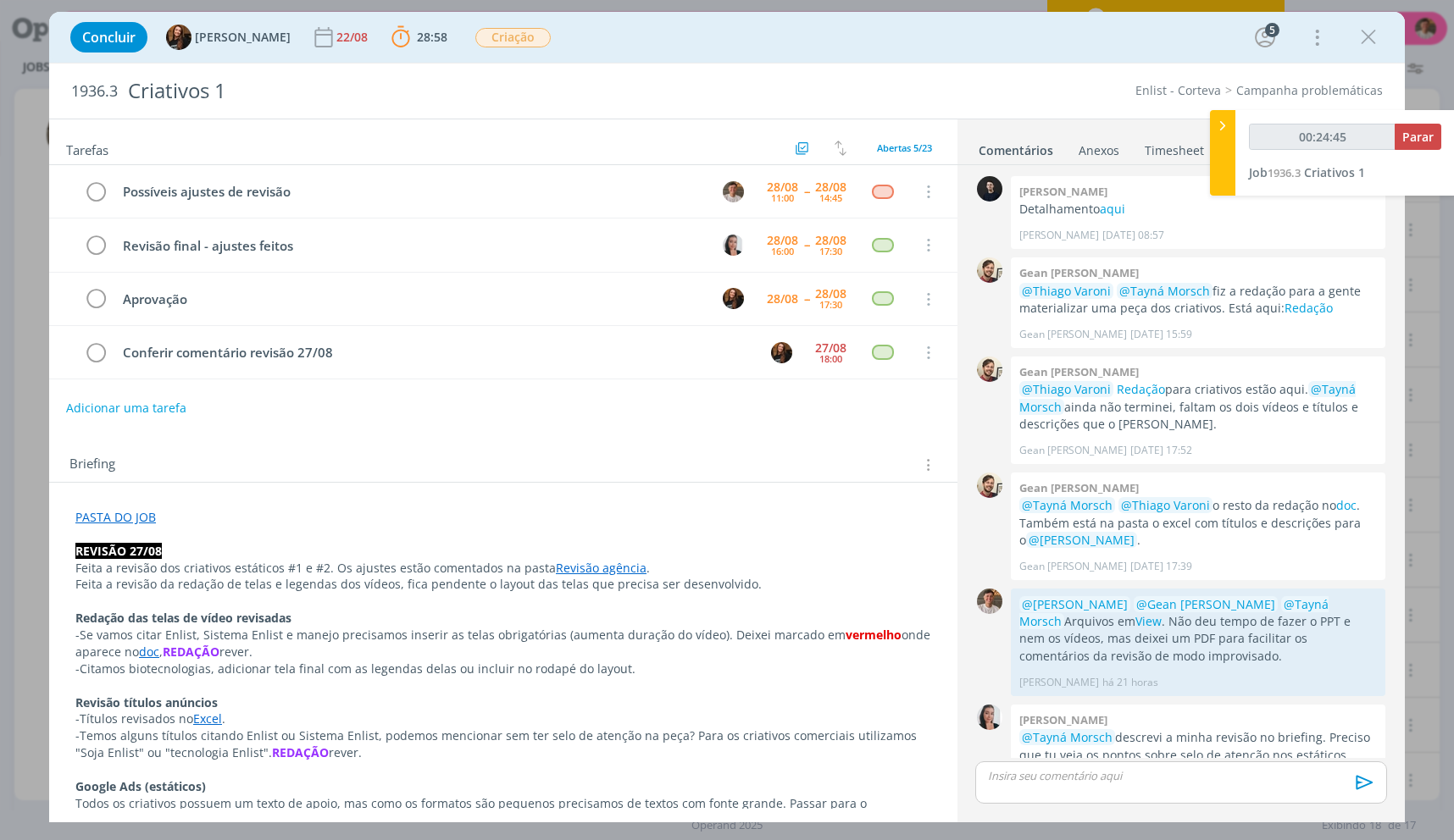
scroll to position [210, 0]
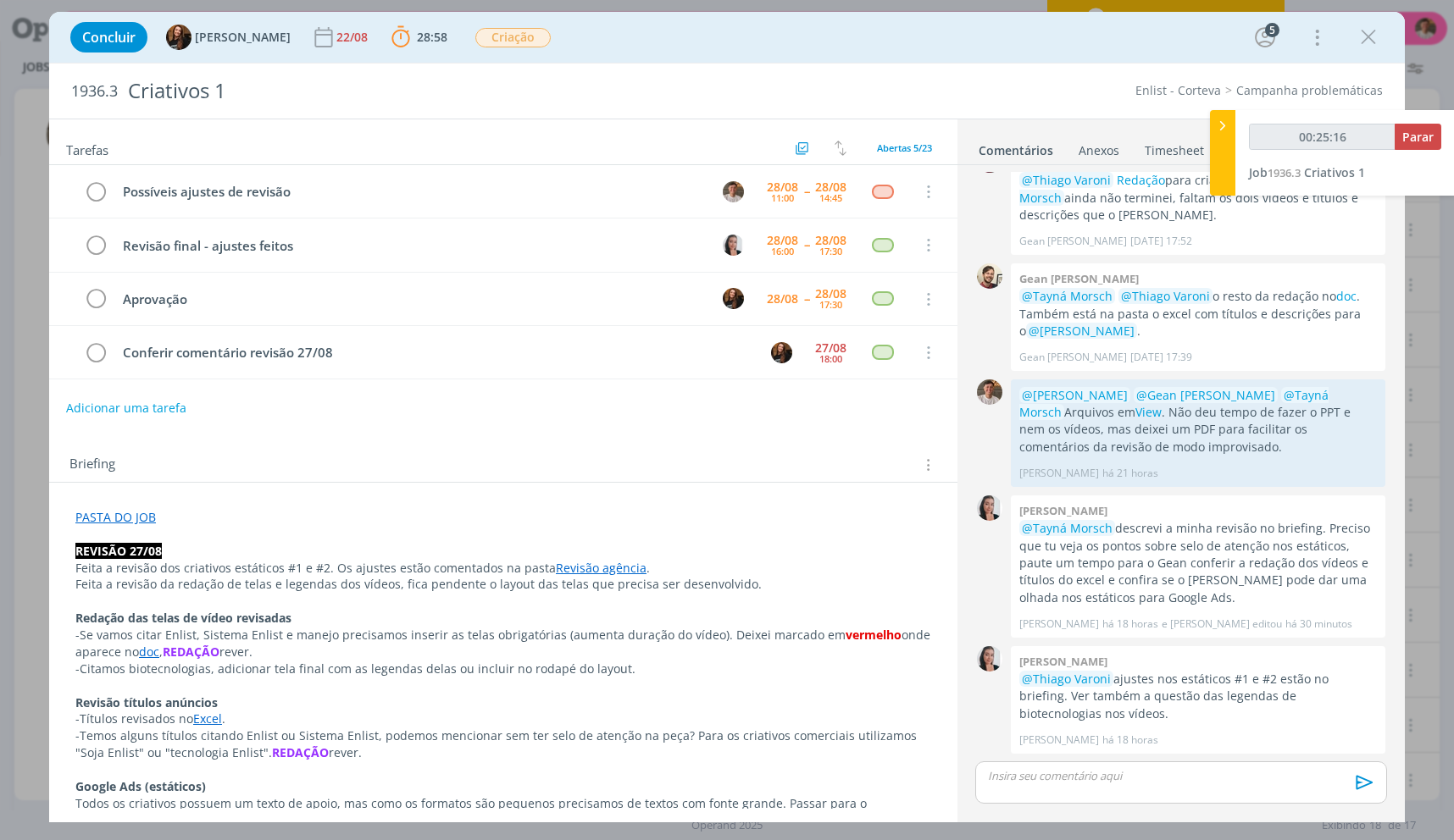
click at [137, 521] on link "PASTA DO JOB" at bounding box center [116, 517] width 81 height 16
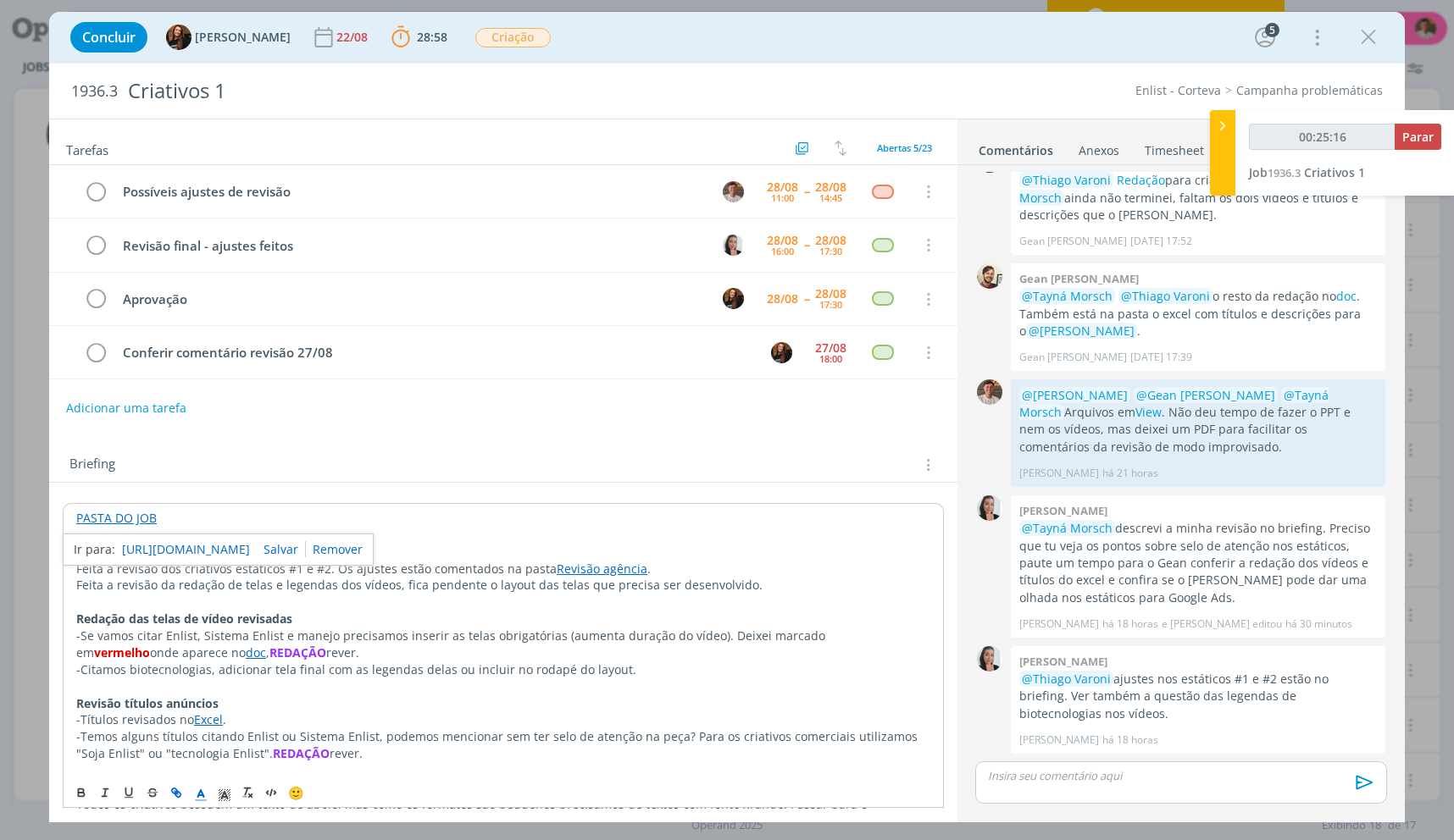
click at [140, 539] on link "[URL][DOMAIN_NAME]" at bounding box center [186, 549] width 128 height 22
click at [160, 551] on link "[URL][DOMAIN_NAME]" at bounding box center [186, 549] width 128 height 22
type input "00:35:24"
click at [1414, 139] on span "Parar" at bounding box center [1418, 137] width 32 height 16
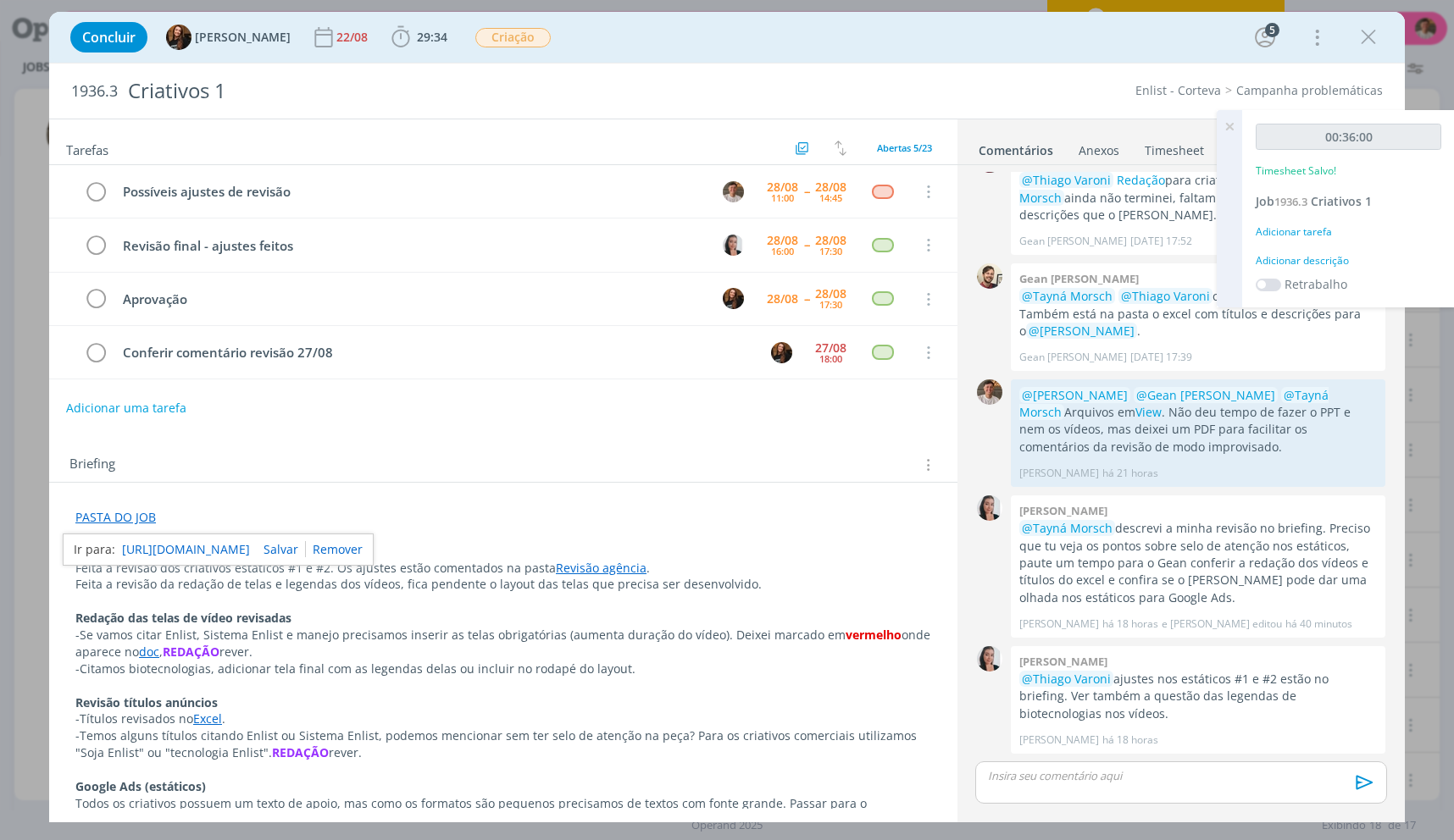
click at [1309, 271] on div "00:36:00 Timesheet Salvo! Job 1936.3 Criativos 1 Adicionar tarefa Adicionar des…" at bounding box center [1348, 209] width 212 height 197
click at [1309, 263] on div "Adicionar descrição" at bounding box center [1349, 260] width 186 height 15
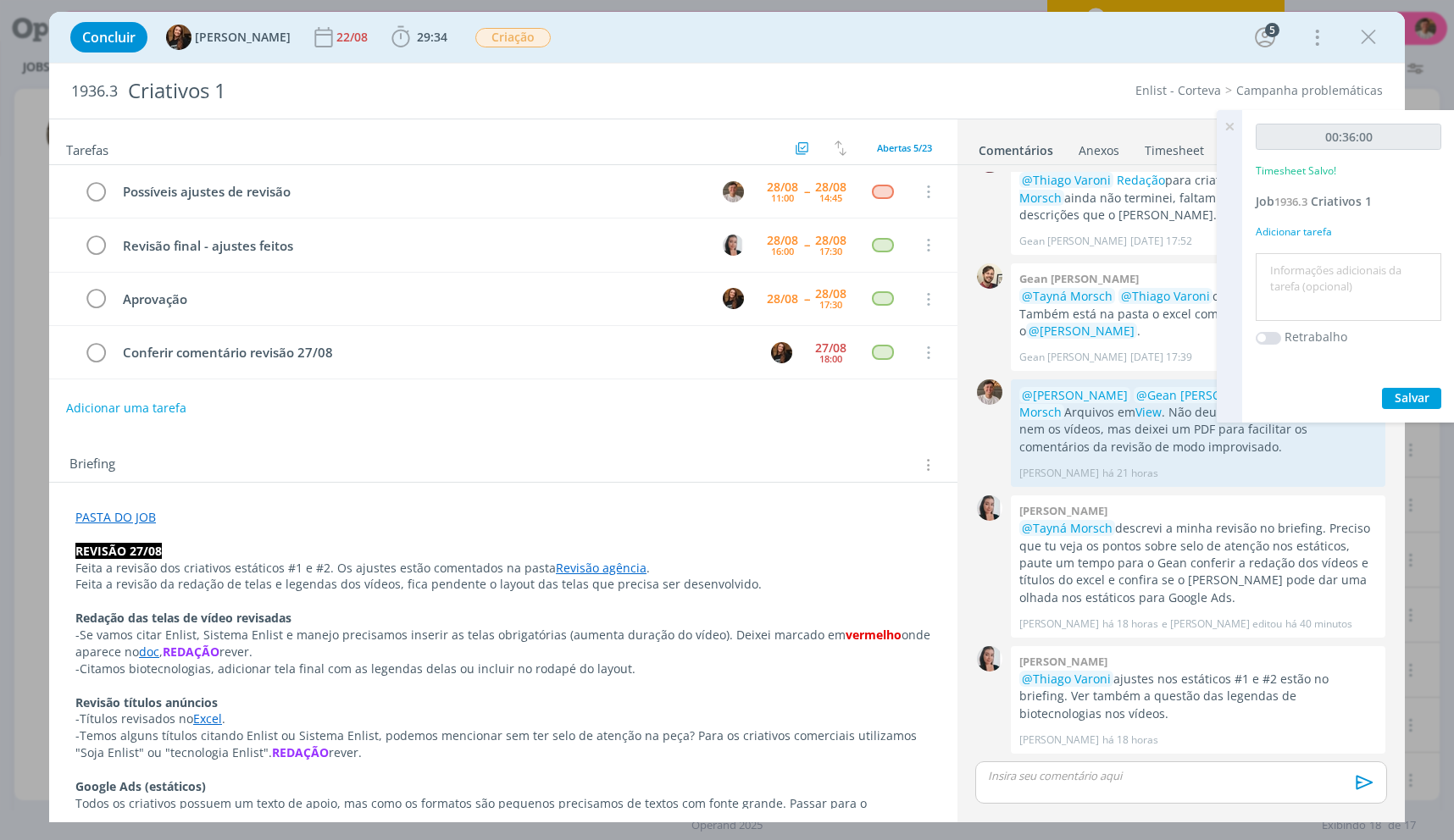
click at [1309, 263] on textarea at bounding box center [1348, 288] width 177 height 61
type textarea "lay"
click at [1382, 388] on button "Salvar" at bounding box center [1412, 398] width 60 height 21
